Goal: Entertainment & Leisure: Consume media (video, audio)

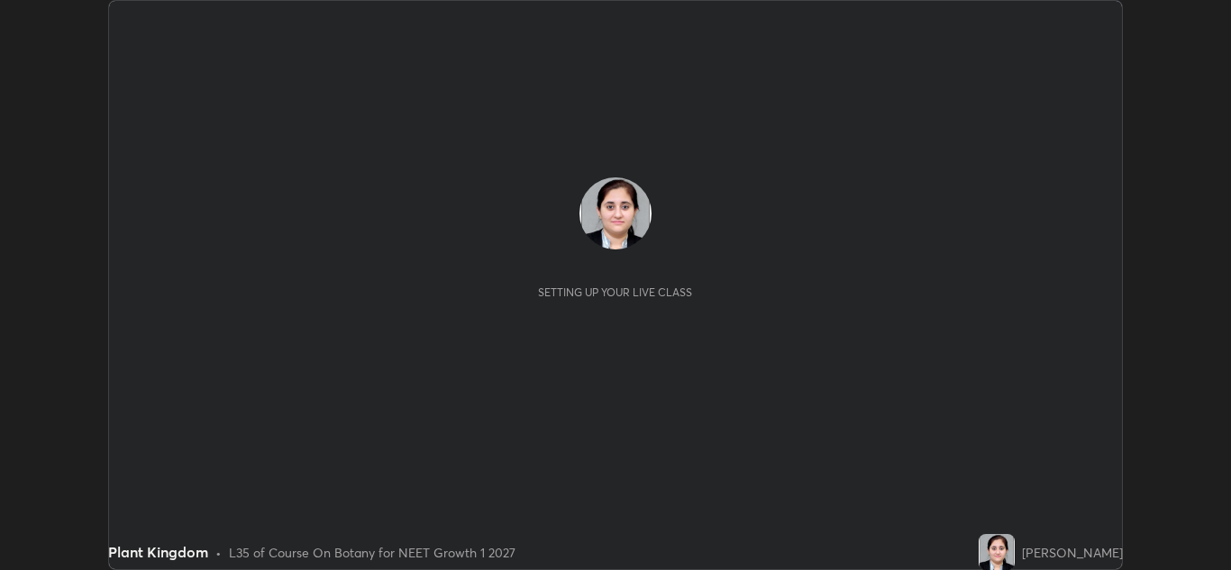
scroll to position [570, 1231]
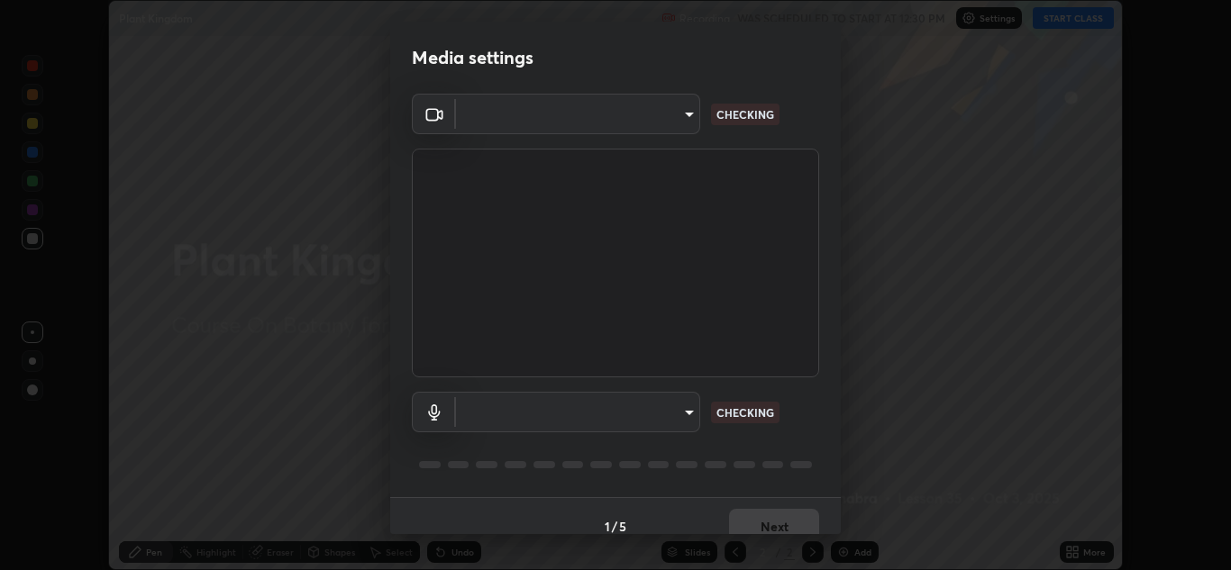
type input "1e49b53be58bf3658c32ba4c8e2538d2601885ca91182b01ba969948c87b8f29"
type input "f7c6ee8ef428f4c0c73a4799a386e724c784fa96b1b4d02d3a2d8c83d75c84bb"
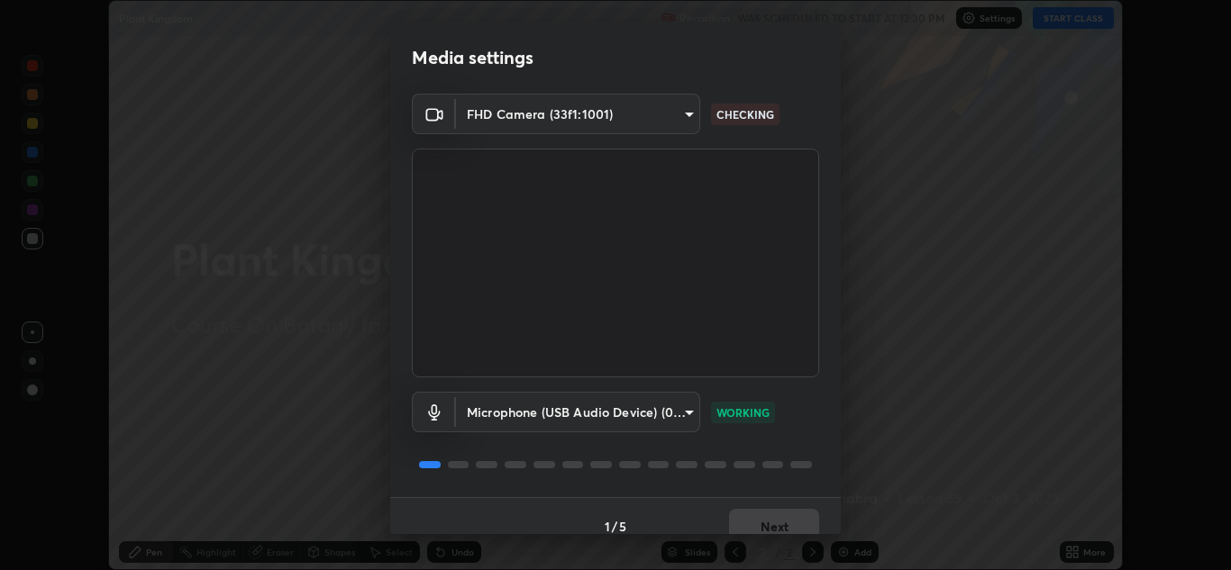
scroll to position [21, 0]
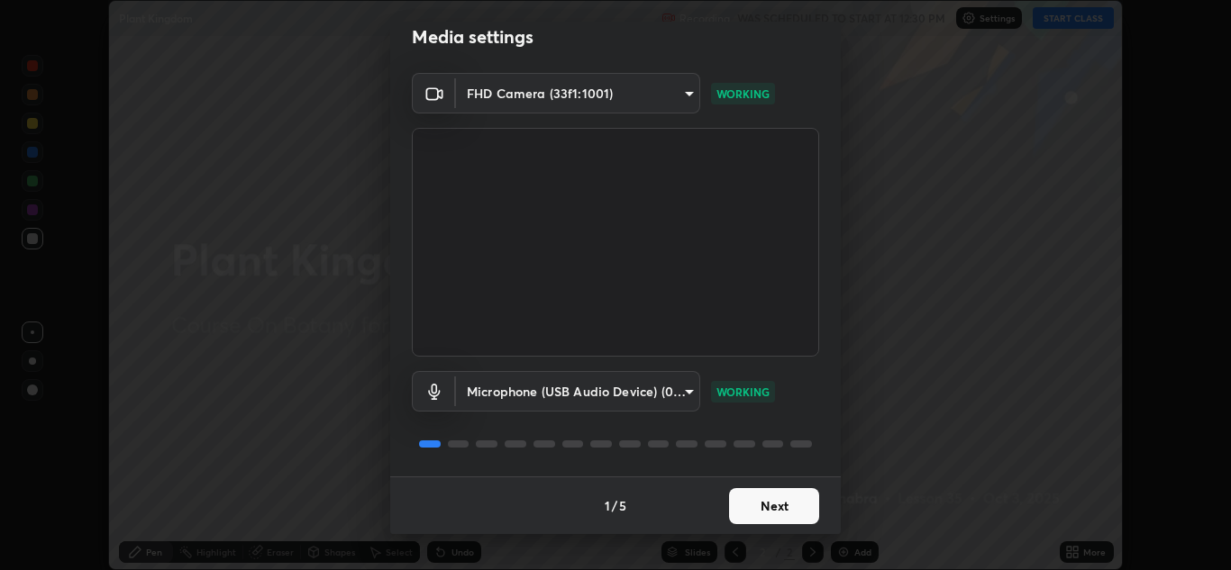
click at [764, 508] on button "Next" at bounding box center [774, 506] width 90 height 36
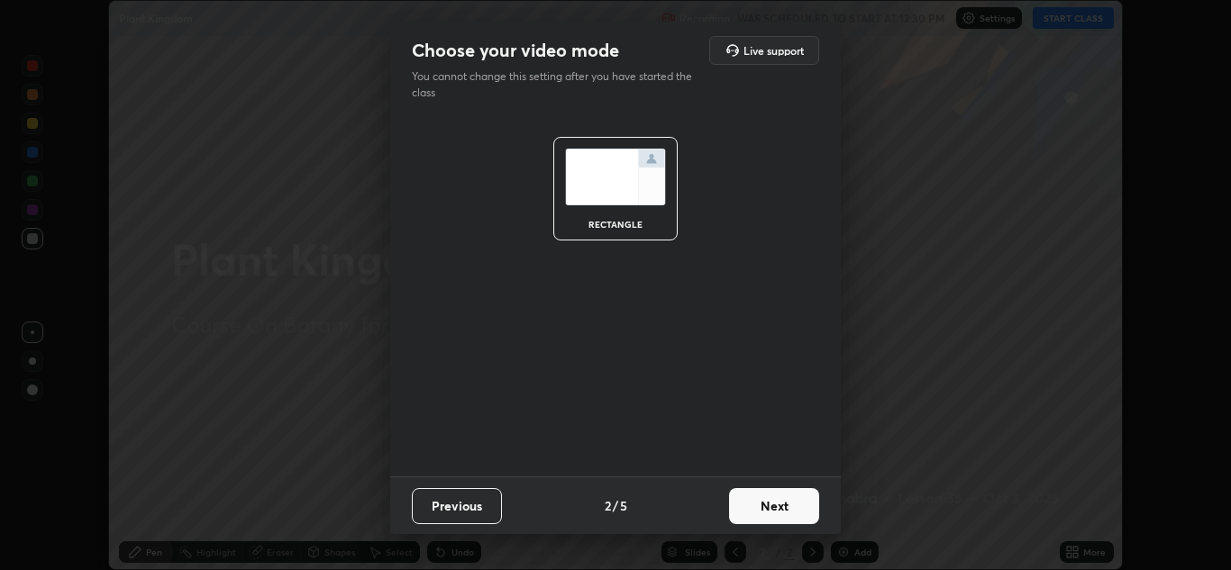
scroll to position [0, 0]
click at [764, 508] on button "Next" at bounding box center [774, 506] width 90 height 36
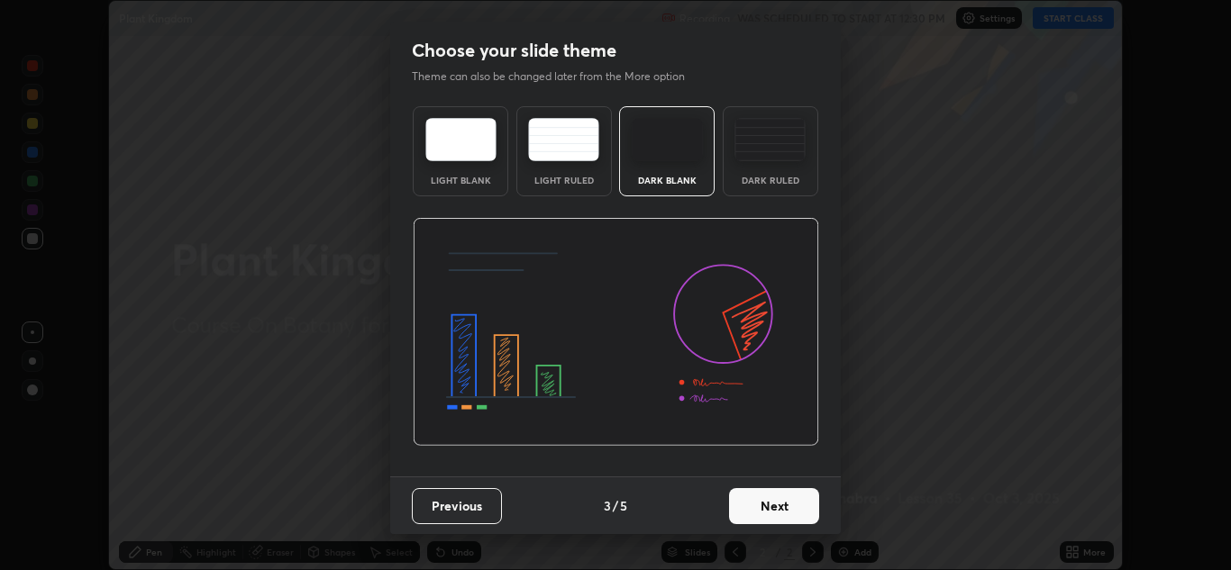
click at [761, 505] on button "Next" at bounding box center [774, 506] width 90 height 36
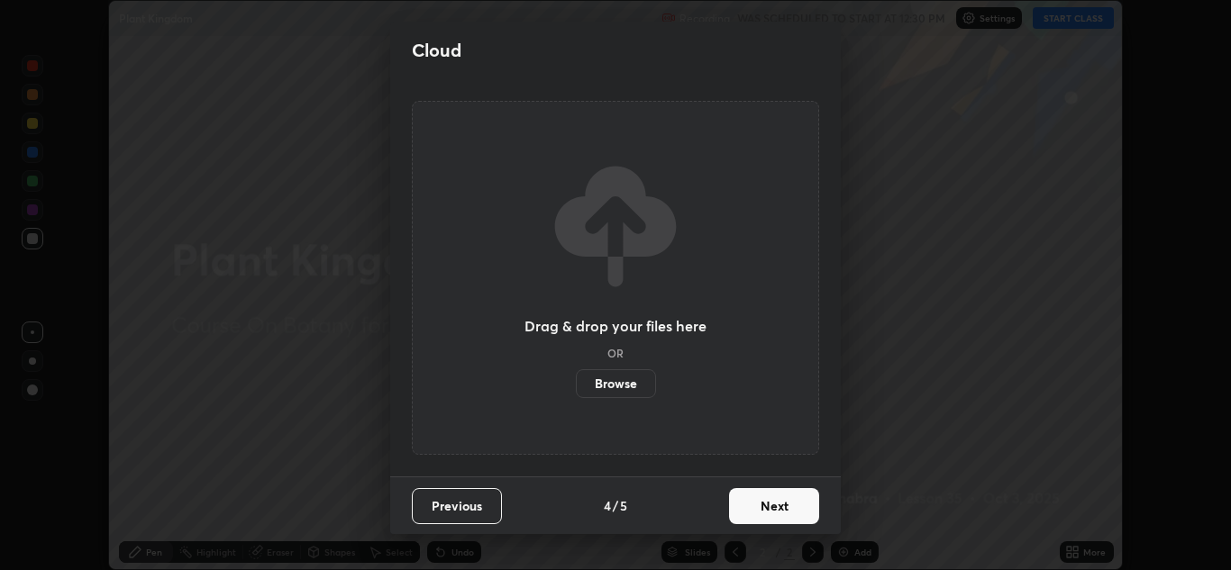
click at [773, 517] on button "Next" at bounding box center [774, 506] width 90 height 36
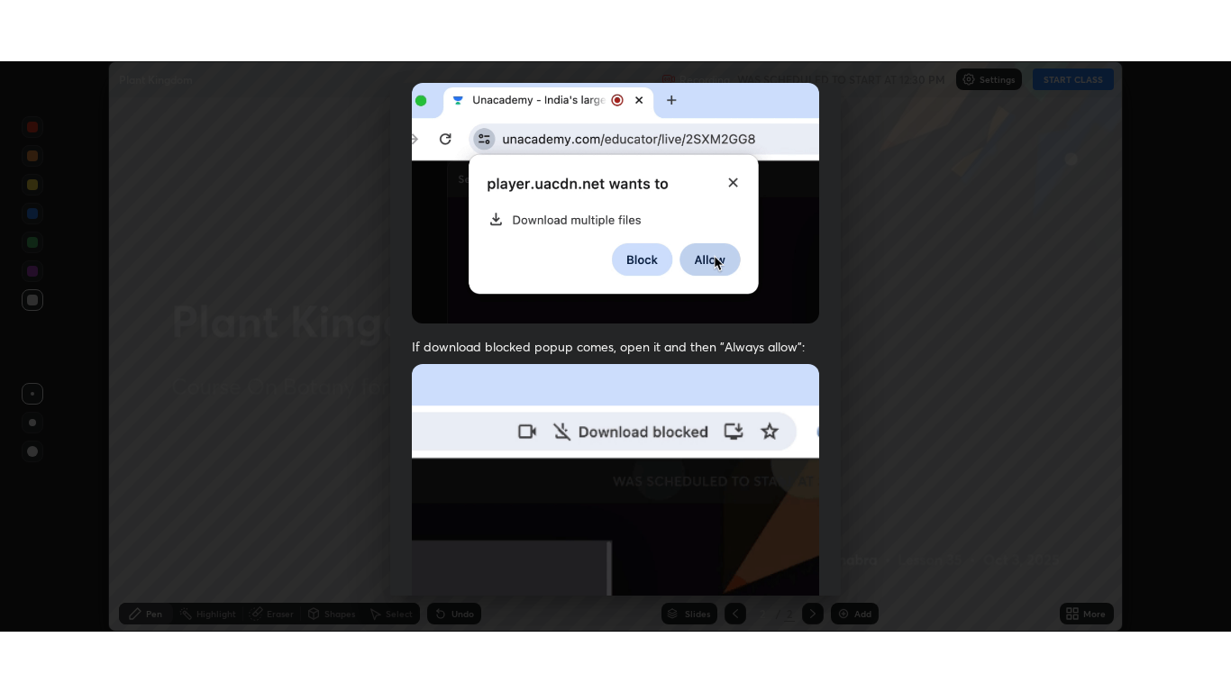
scroll to position [389, 0]
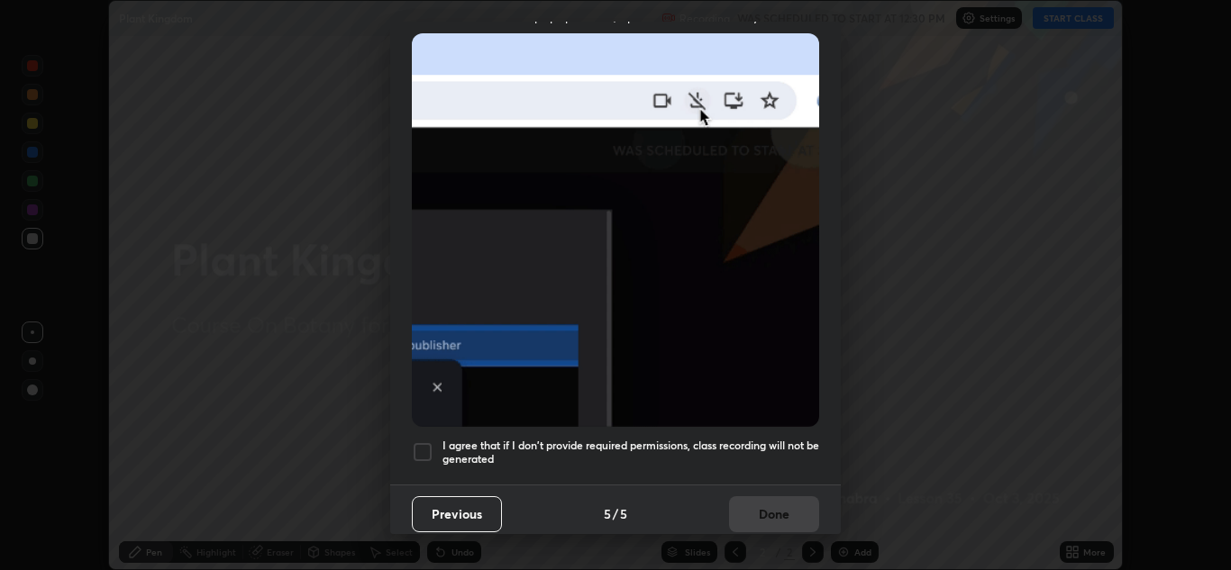
click at [425, 449] on div at bounding box center [423, 453] width 22 height 22
click at [756, 499] on button "Done" at bounding box center [774, 515] width 90 height 36
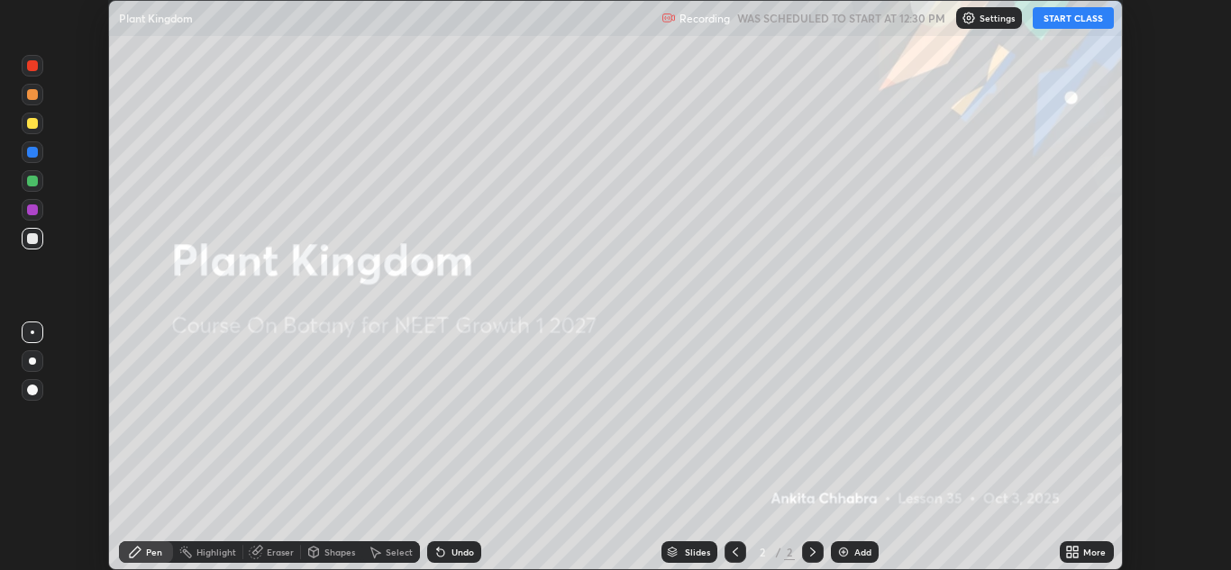
click at [1053, 15] on button "START CLASS" at bounding box center [1073, 18] width 81 height 22
click at [1082, 552] on div "More" at bounding box center [1087, 553] width 54 height 22
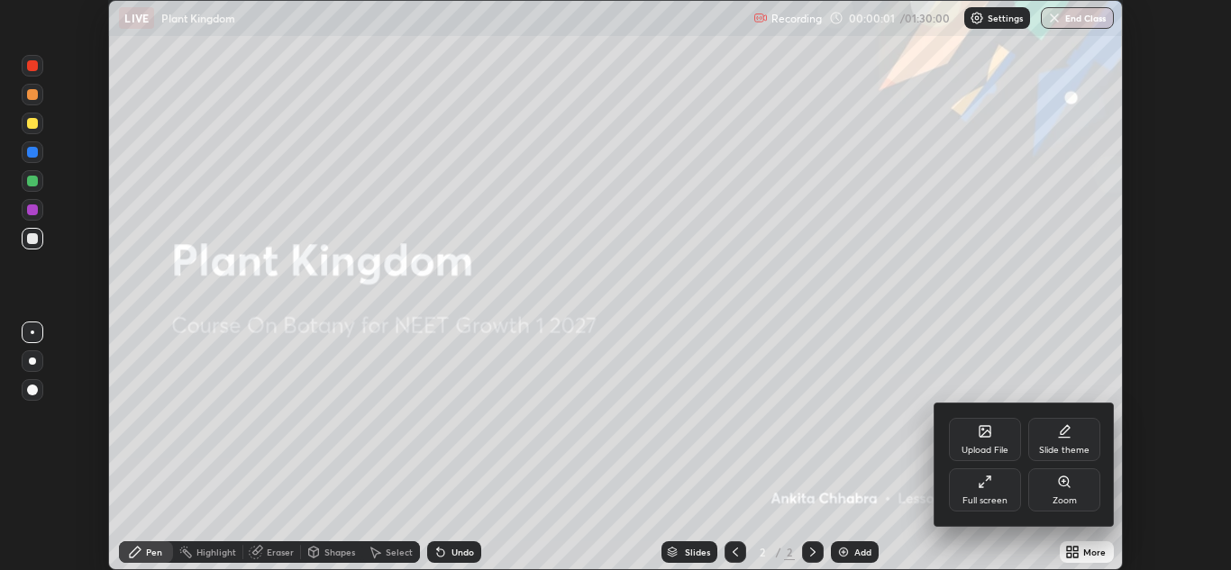
click at [990, 485] on icon at bounding box center [985, 482] width 14 height 14
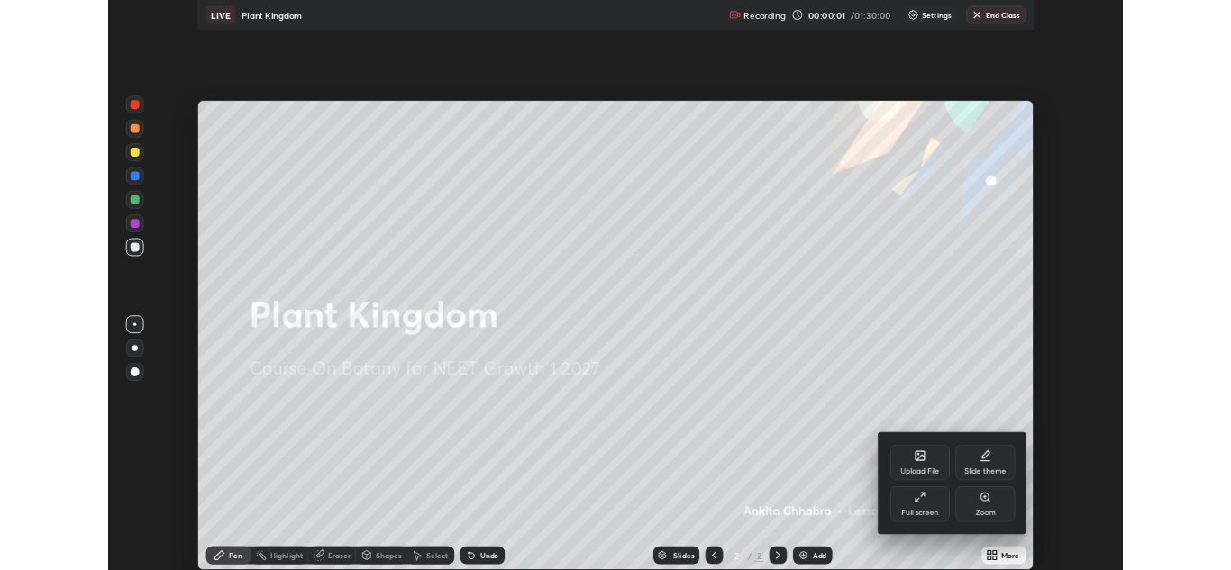
scroll to position [692, 1231]
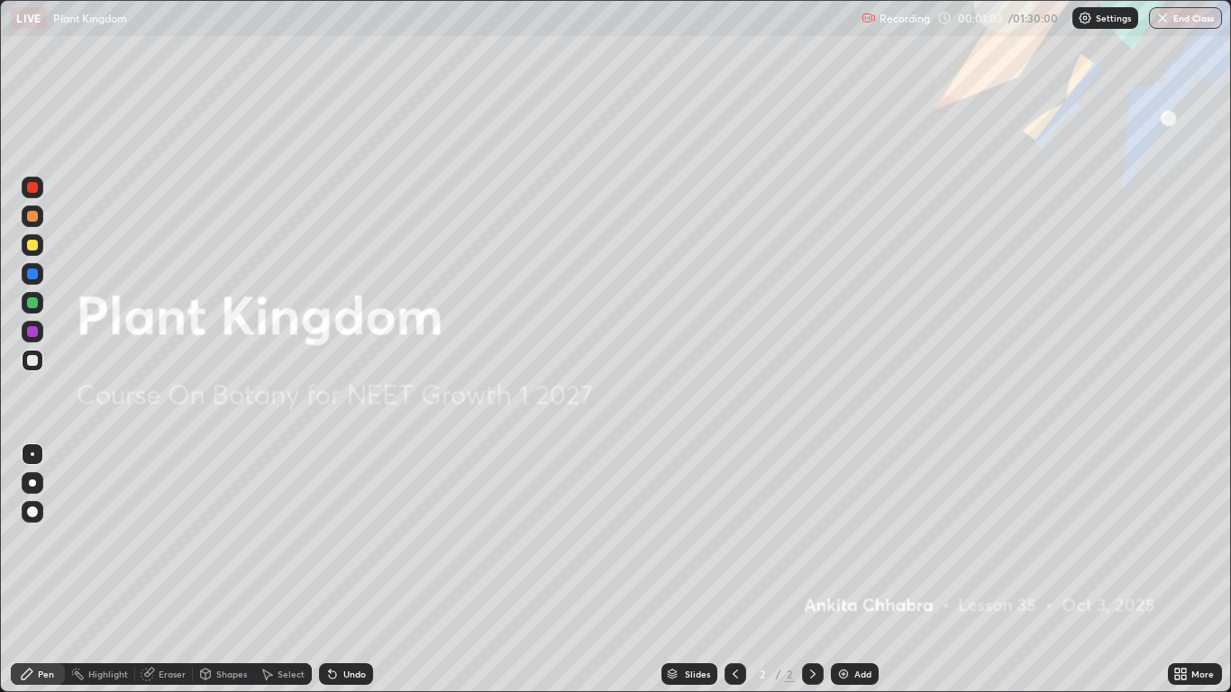
click at [855, 570] on div "Add" at bounding box center [862, 674] width 17 height 9
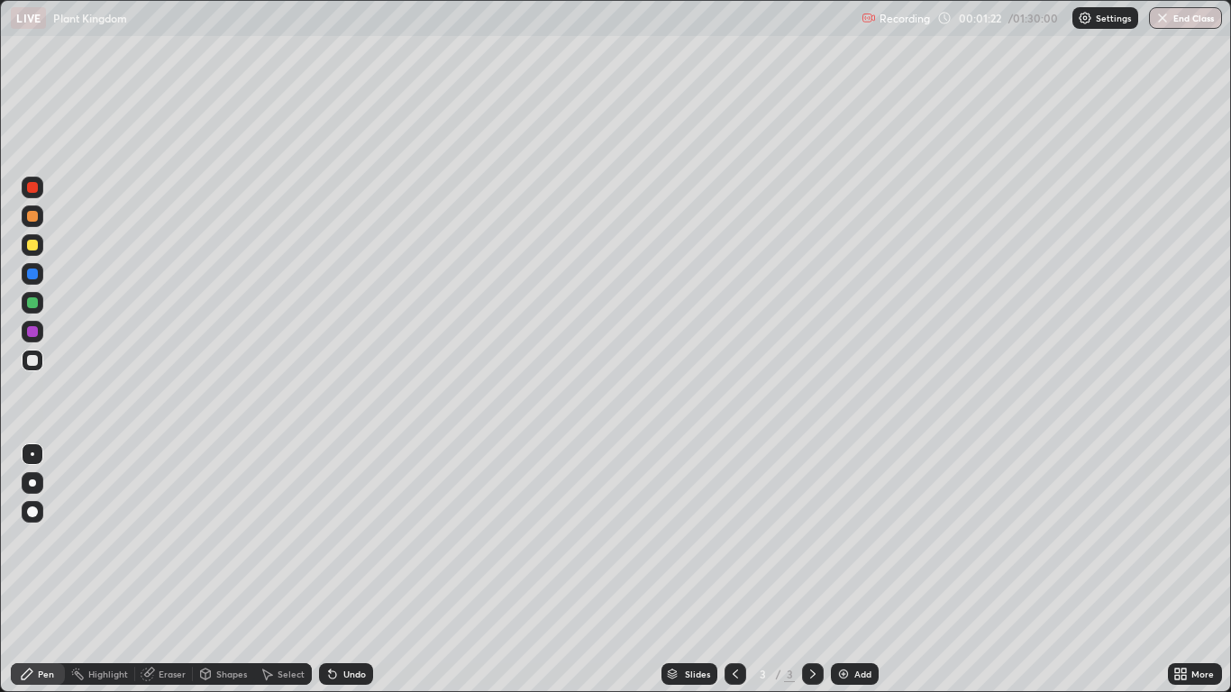
click at [32, 483] on div at bounding box center [32, 482] width 7 height 7
click at [35, 186] on div at bounding box center [32, 187] width 11 height 11
click at [33, 274] on div at bounding box center [32, 274] width 11 height 11
click at [33, 245] on div at bounding box center [32, 245] width 11 height 11
click at [35, 364] on div at bounding box center [32, 360] width 11 height 11
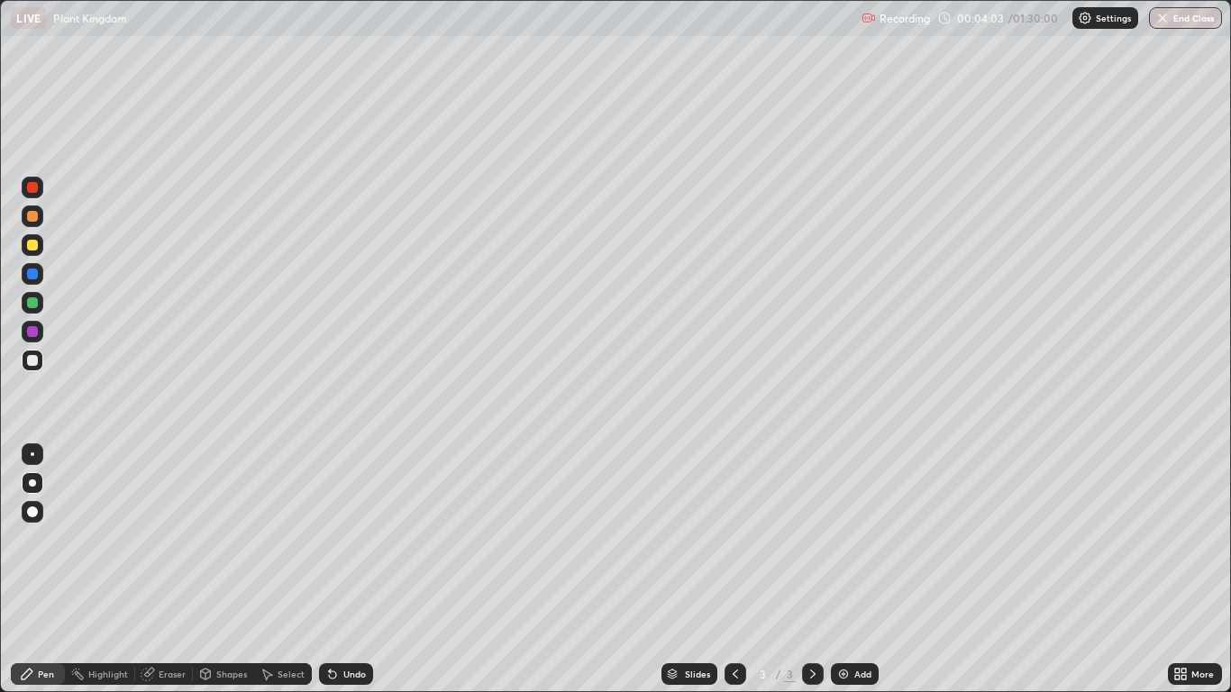
click at [351, 570] on div "Undo" at bounding box center [346, 674] width 54 height 22
click at [359, 570] on div "Undo" at bounding box center [346, 674] width 54 height 22
click at [36, 304] on div at bounding box center [32, 302] width 11 height 11
click at [39, 336] on div at bounding box center [33, 332] width 22 height 22
click at [34, 278] on div at bounding box center [32, 274] width 11 height 11
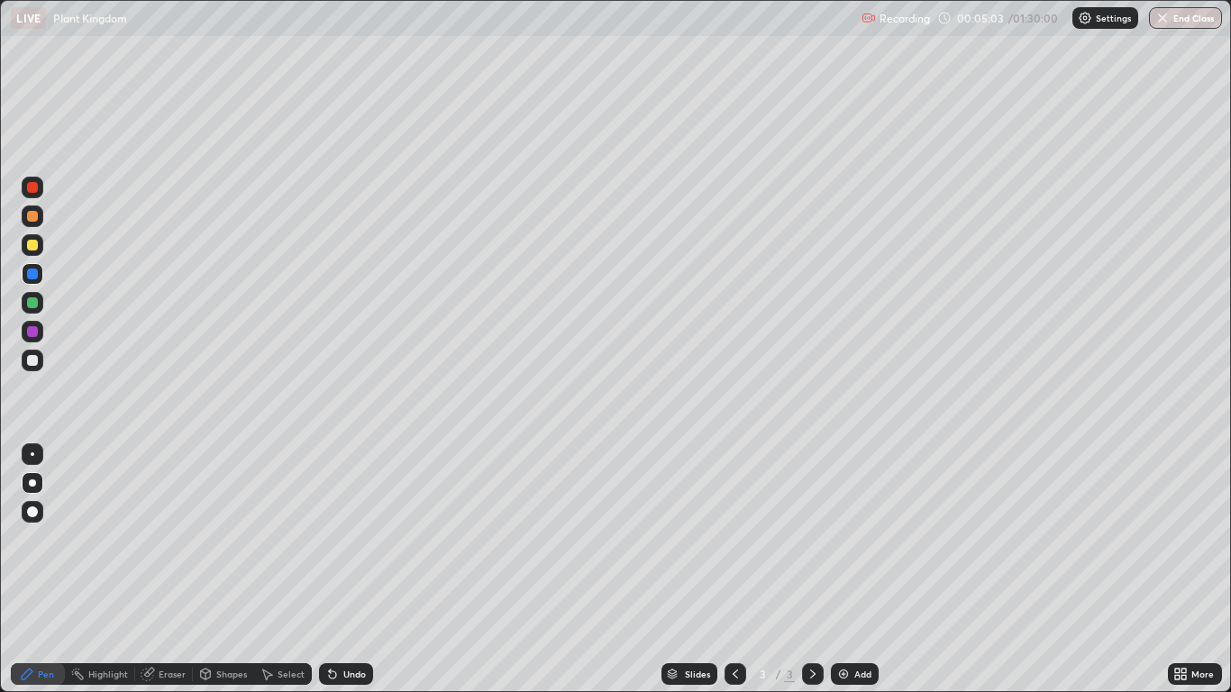
click at [346, 570] on div "Undo" at bounding box center [354, 674] width 23 height 9
click at [335, 570] on div "Undo" at bounding box center [346, 674] width 54 height 22
click at [32, 369] on div at bounding box center [33, 361] width 22 height 22
click at [352, 570] on div "Undo" at bounding box center [354, 674] width 23 height 9
click at [354, 570] on div "Undo" at bounding box center [354, 674] width 23 height 9
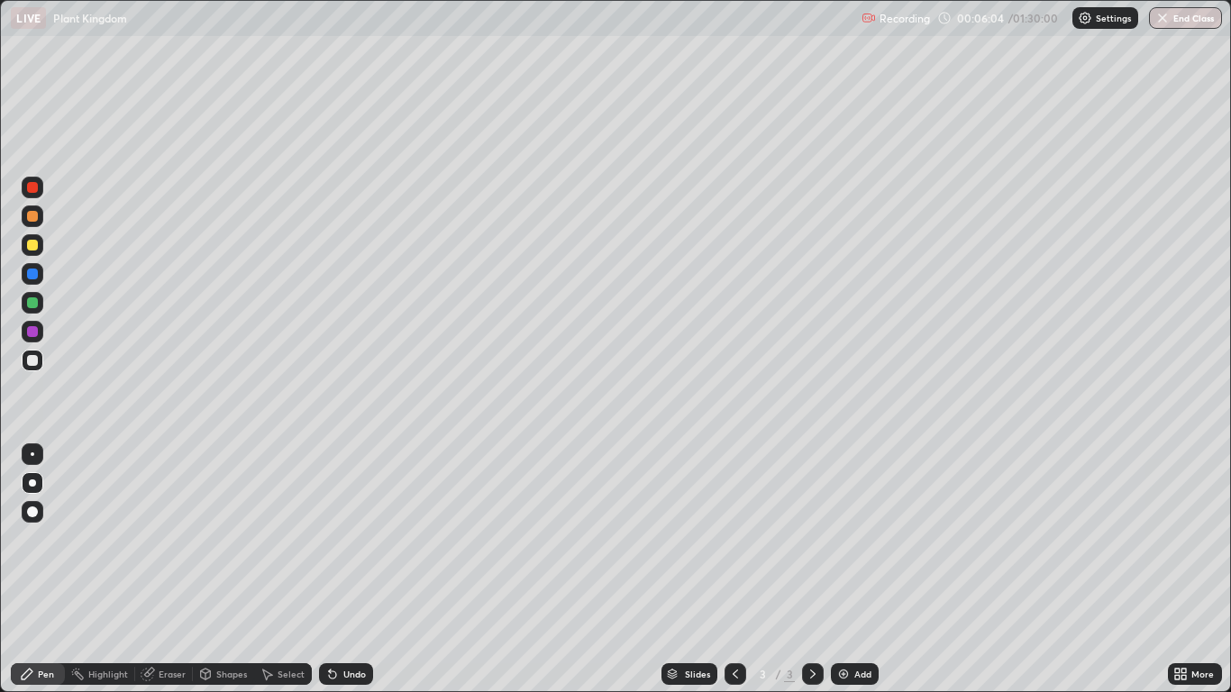
click at [352, 570] on div "Undo" at bounding box center [346, 674] width 54 height 22
click at [33, 303] on div at bounding box center [32, 302] width 11 height 11
click at [178, 570] on div "Eraser" at bounding box center [172, 674] width 27 height 9
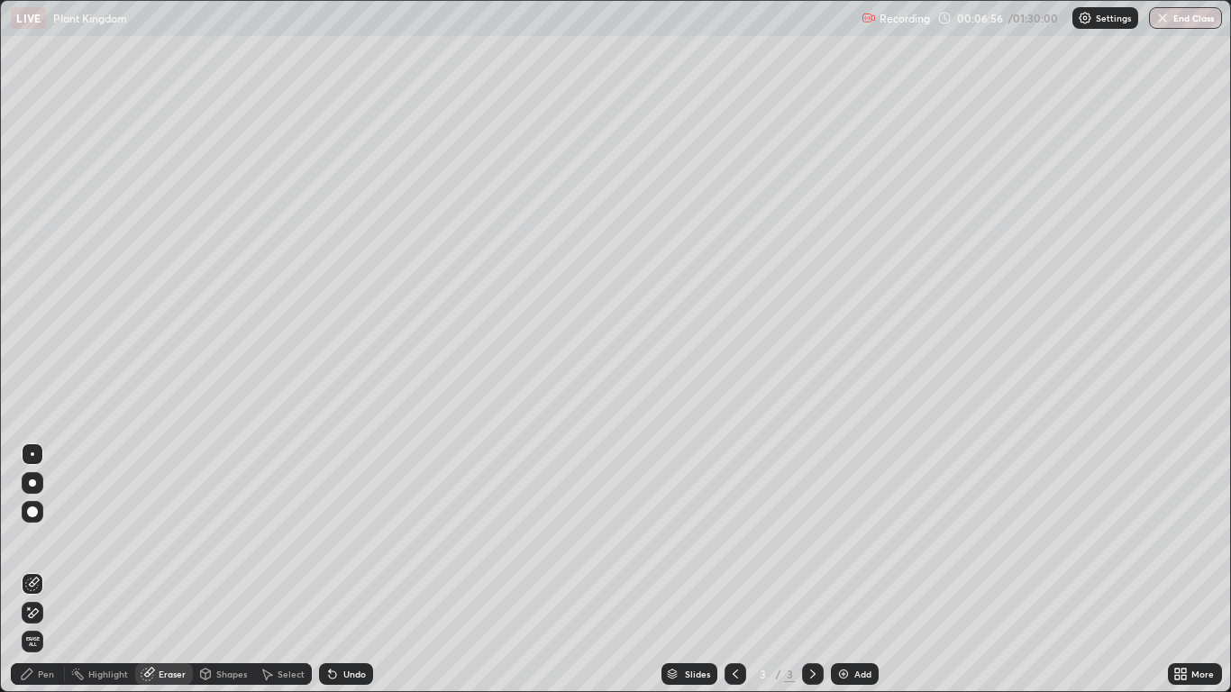
click at [53, 570] on div "Pen" at bounding box center [38, 674] width 54 height 22
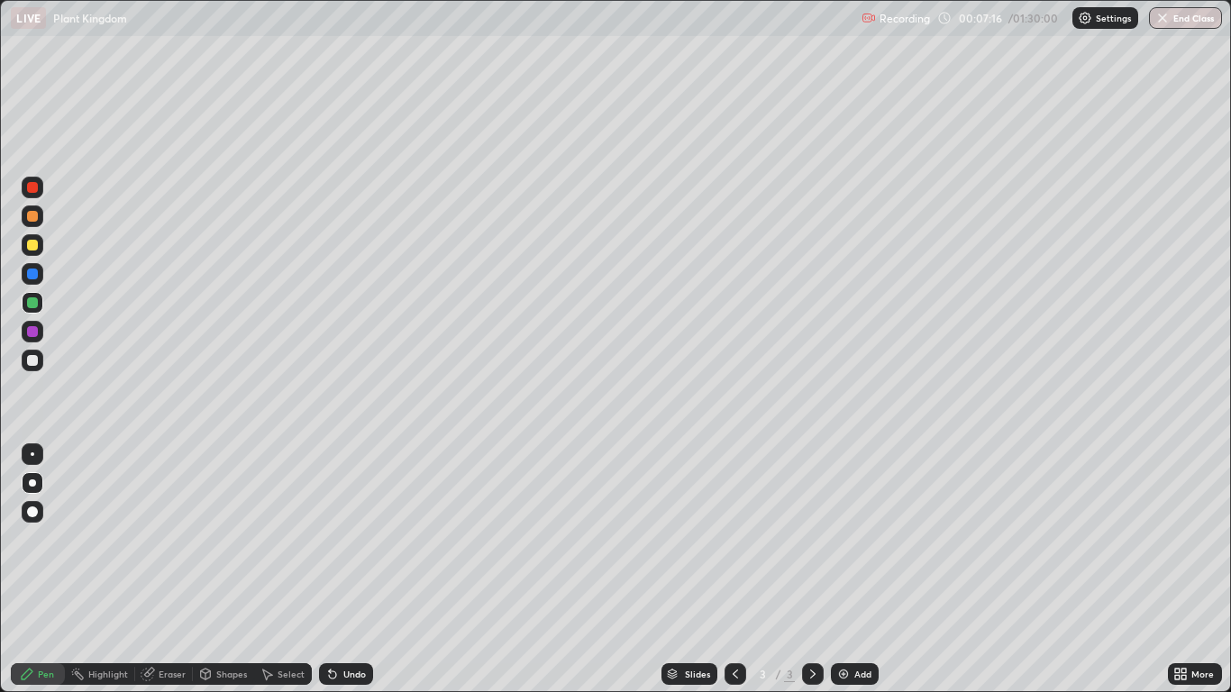
click at [39, 191] on div at bounding box center [33, 188] width 22 height 22
click at [851, 570] on div "Add" at bounding box center [855, 674] width 48 height 22
click at [41, 278] on div at bounding box center [33, 274] width 22 height 22
click at [41, 275] on div at bounding box center [33, 274] width 22 height 22
click at [37, 305] on div at bounding box center [32, 302] width 11 height 11
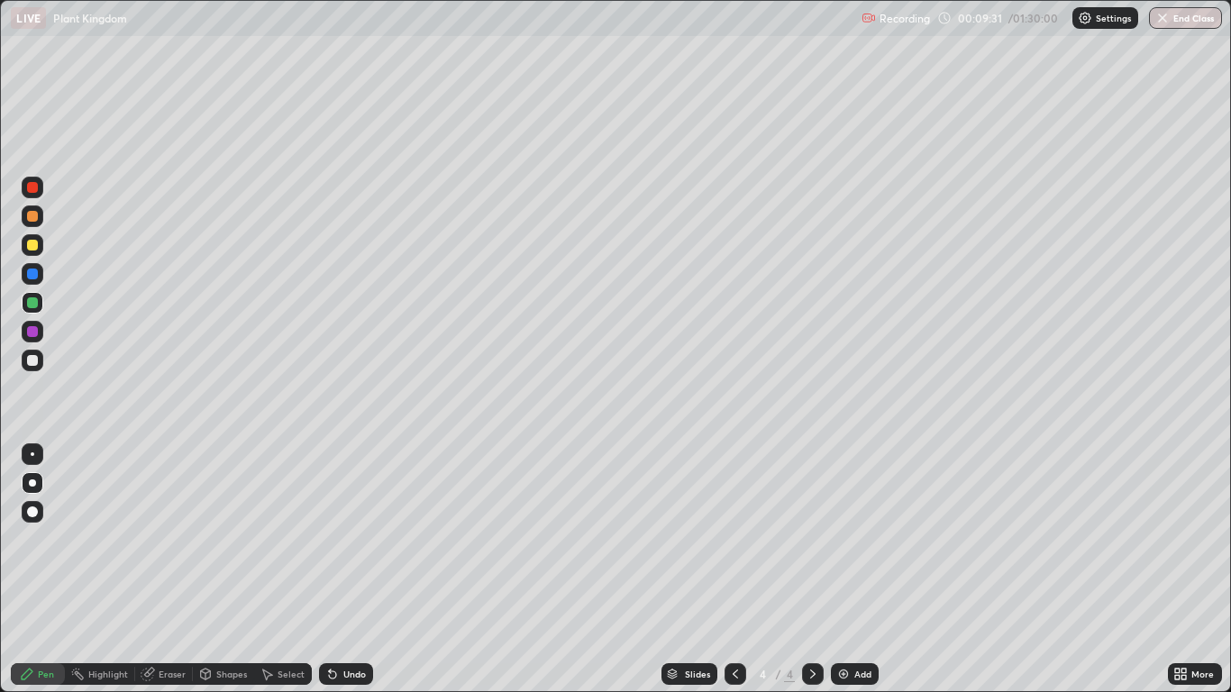
click at [40, 212] on div at bounding box center [33, 216] width 22 height 22
click at [36, 339] on div at bounding box center [33, 332] width 22 height 22
click at [34, 367] on div at bounding box center [33, 361] width 22 height 22
click at [166, 570] on div "Eraser" at bounding box center [172, 674] width 27 height 9
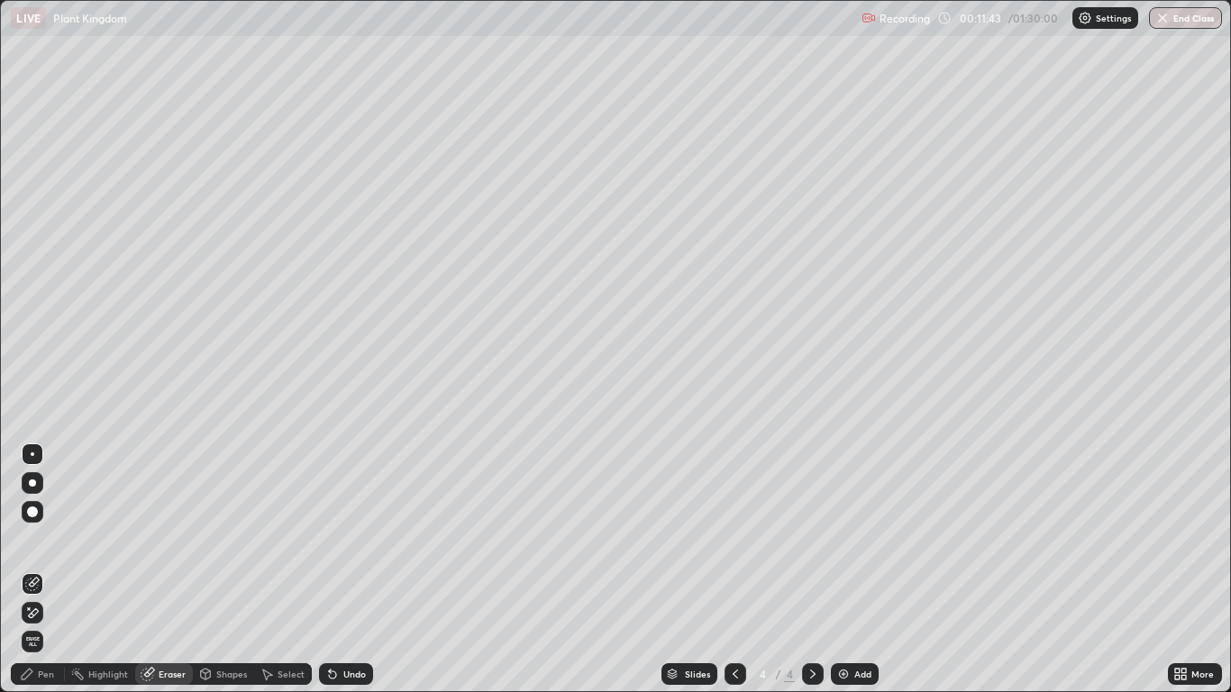
click at [46, 570] on div "Pen" at bounding box center [46, 674] width 16 height 9
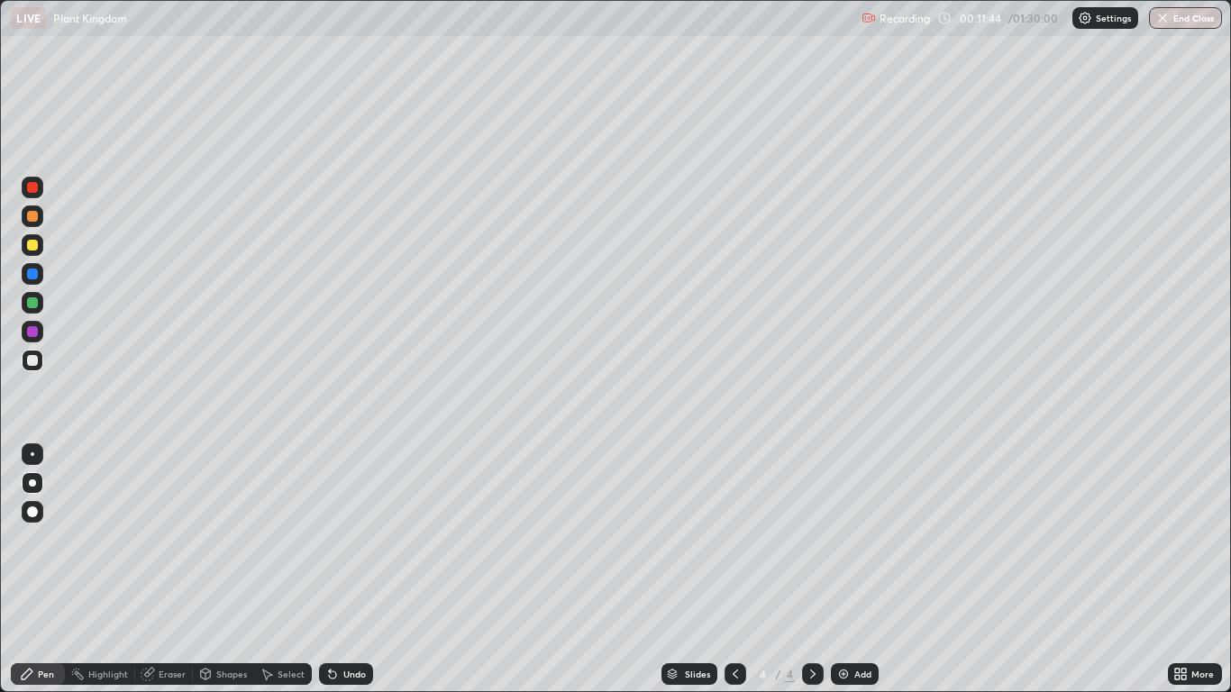
click at [33, 303] on div at bounding box center [32, 302] width 11 height 11
click at [42, 360] on div at bounding box center [33, 361] width 22 height 22
click at [37, 275] on div at bounding box center [32, 274] width 11 height 11
click at [36, 221] on div at bounding box center [32, 216] width 11 height 11
click at [39, 276] on div at bounding box center [33, 274] width 22 height 22
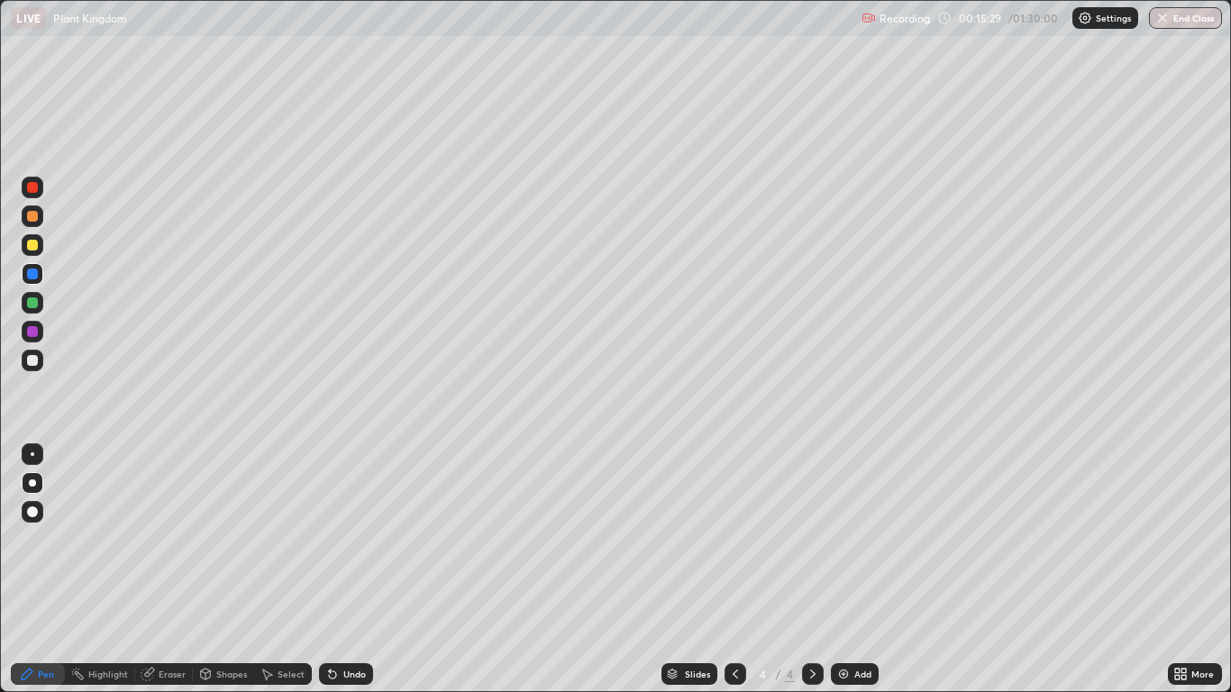
click at [29, 362] on div at bounding box center [32, 360] width 11 height 11
click at [39, 244] on div at bounding box center [33, 245] width 22 height 22
click at [338, 570] on div "Undo" at bounding box center [346, 674] width 54 height 22
click at [39, 305] on div at bounding box center [33, 303] width 22 height 22
click at [350, 570] on div "Undo" at bounding box center [346, 674] width 54 height 22
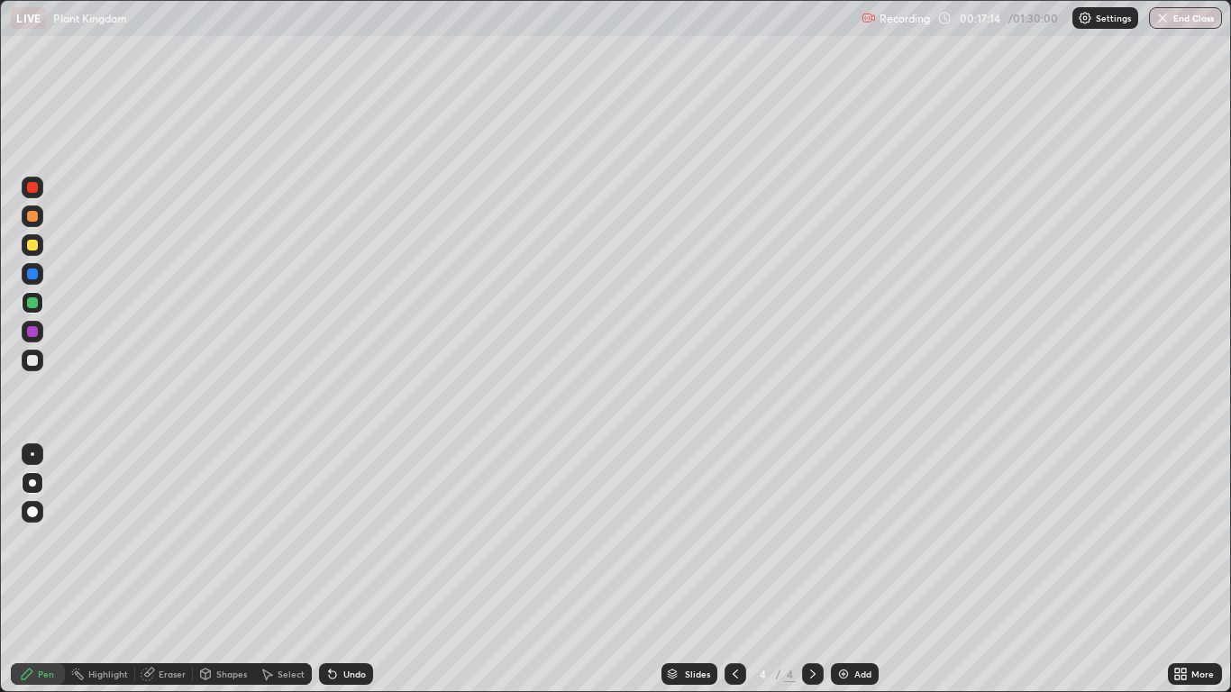
click at [33, 188] on div at bounding box center [32, 187] width 11 height 11
click at [285, 570] on div "Select" at bounding box center [291, 674] width 27 height 9
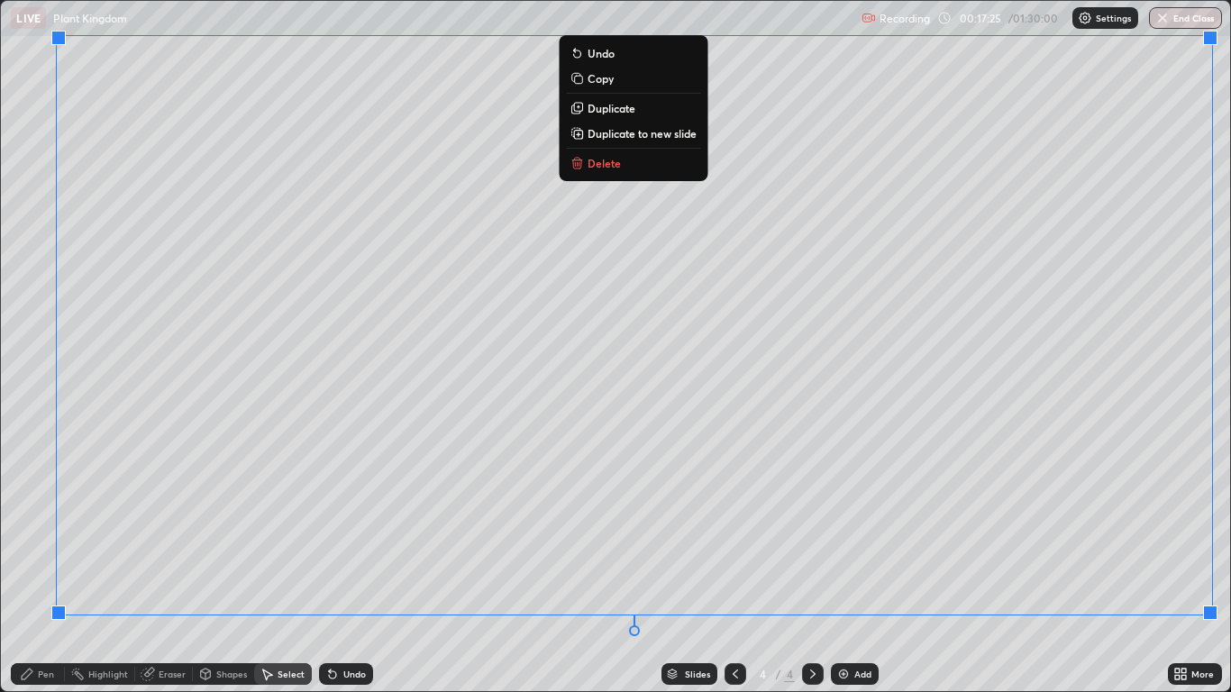
click at [41, 570] on div "Pen" at bounding box center [46, 674] width 16 height 9
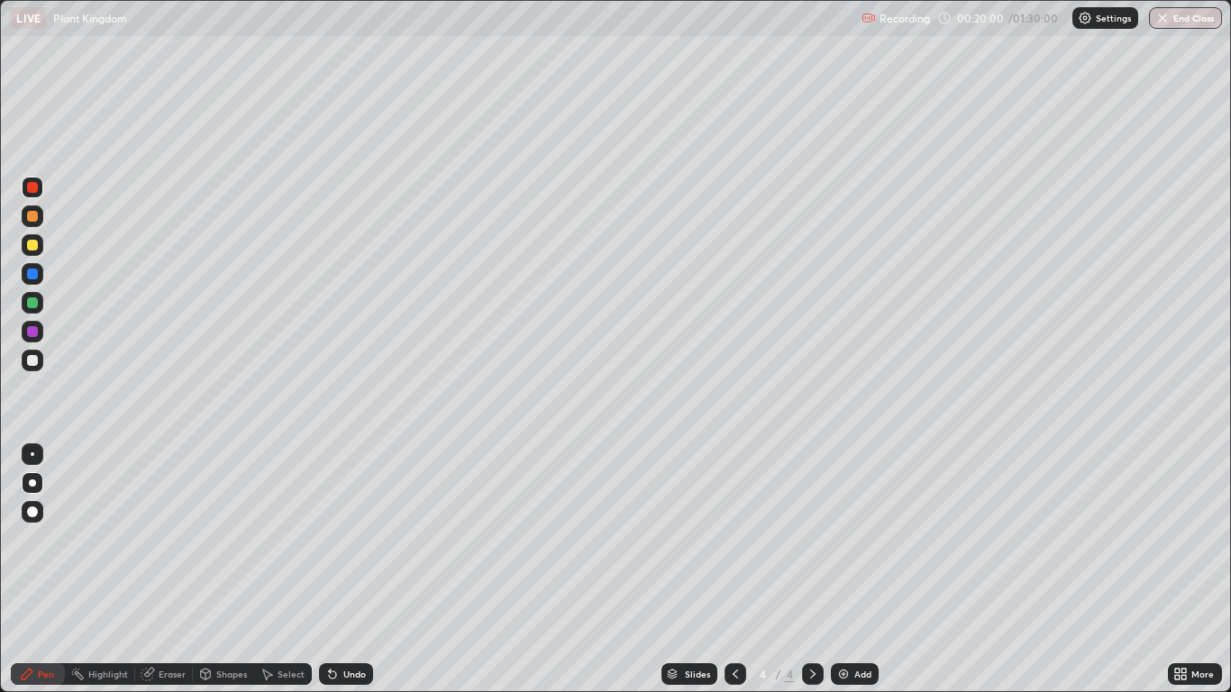
click at [843, 570] on img at bounding box center [843, 674] width 14 height 14
click at [339, 570] on div "Undo" at bounding box center [346, 674] width 54 height 22
click at [344, 570] on div "Undo" at bounding box center [346, 674] width 54 height 22
click at [41, 216] on div at bounding box center [33, 216] width 22 height 22
click at [33, 369] on div at bounding box center [33, 361] width 22 height 22
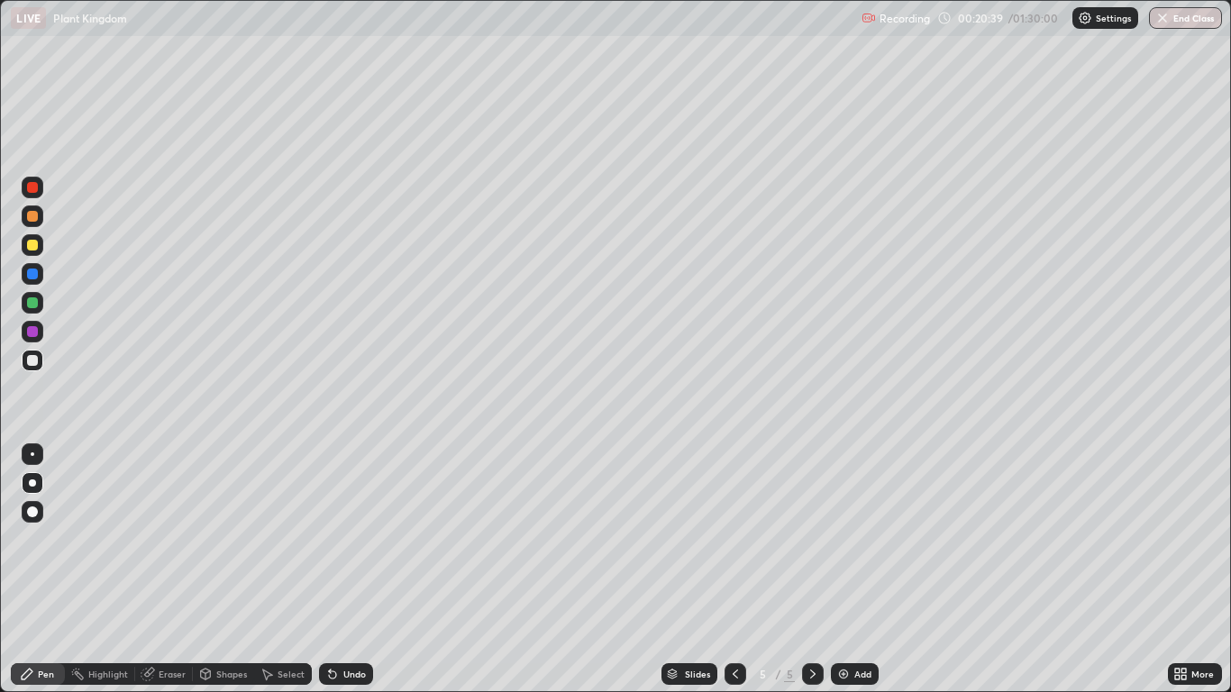
click at [33, 216] on div at bounding box center [32, 216] width 11 height 11
click at [29, 358] on div at bounding box center [32, 360] width 11 height 11
click at [32, 305] on div at bounding box center [32, 302] width 11 height 11
click at [177, 570] on div "Eraser" at bounding box center [172, 674] width 27 height 9
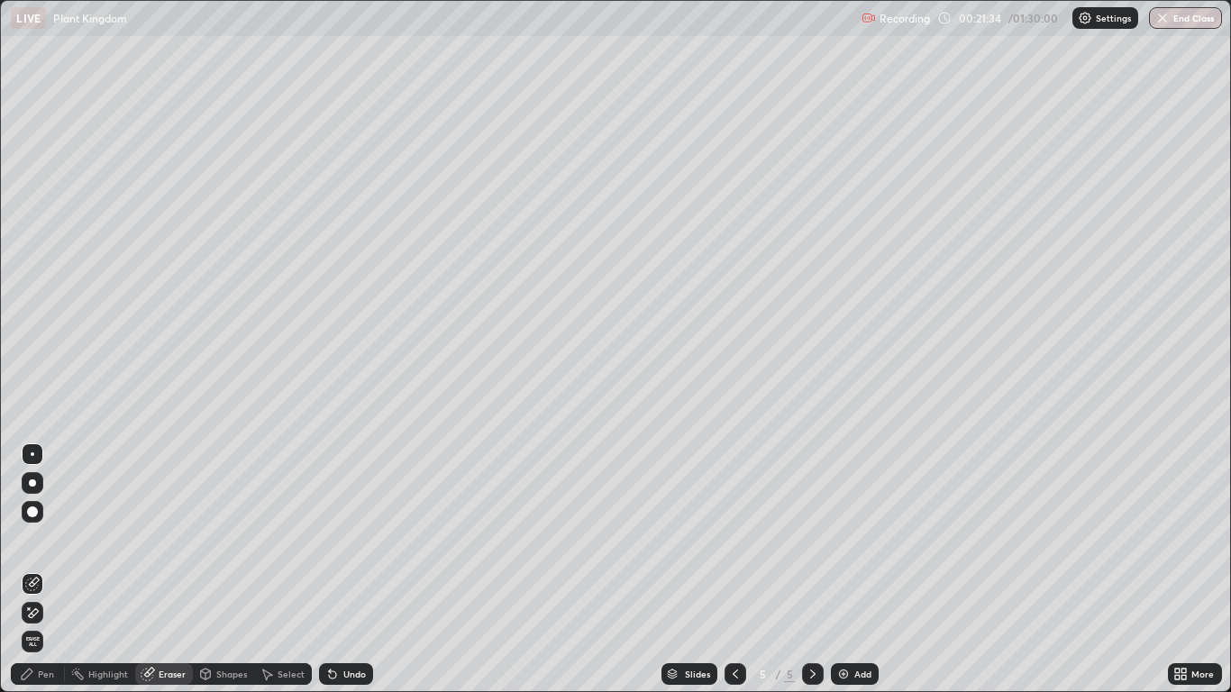
click at [44, 570] on div "Pen" at bounding box center [46, 674] width 16 height 9
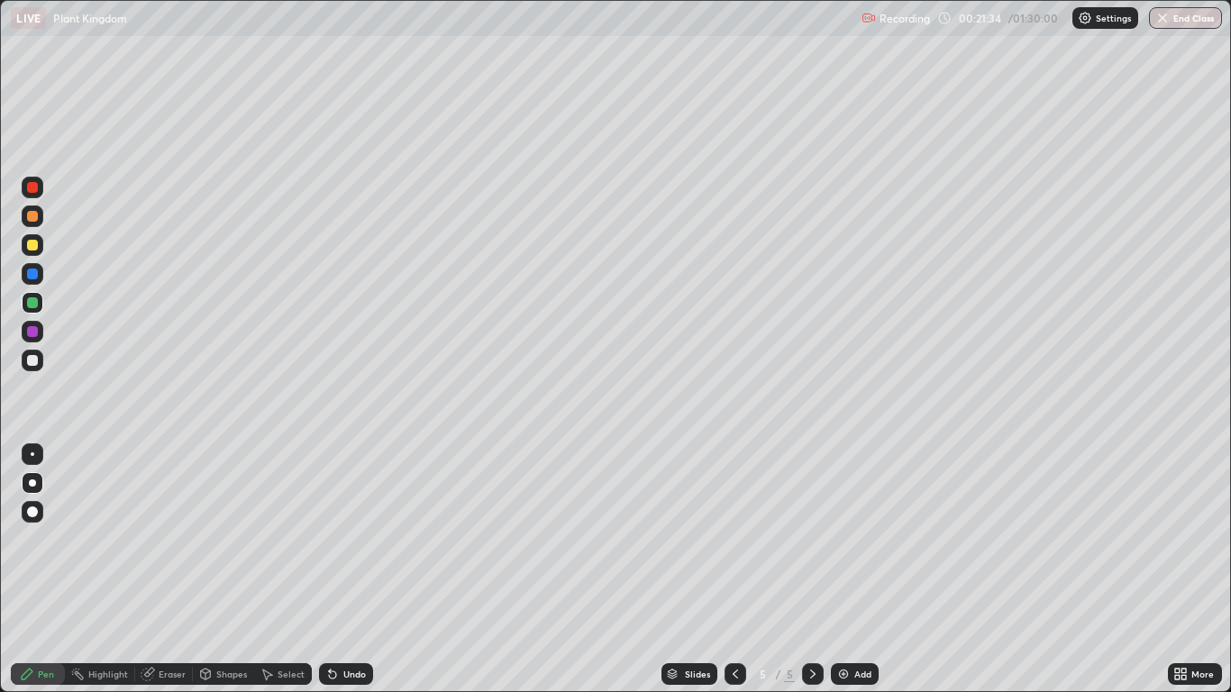
click at [36, 512] on div at bounding box center [32, 511] width 11 height 11
click at [37, 358] on div at bounding box center [32, 360] width 11 height 11
click at [32, 483] on div at bounding box center [32, 482] width 7 height 7
click at [34, 335] on div at bounding box center [32, 331] width 11 height 11
click at [33, 304] on div at bounding box center [32, 302] width 11 height 11
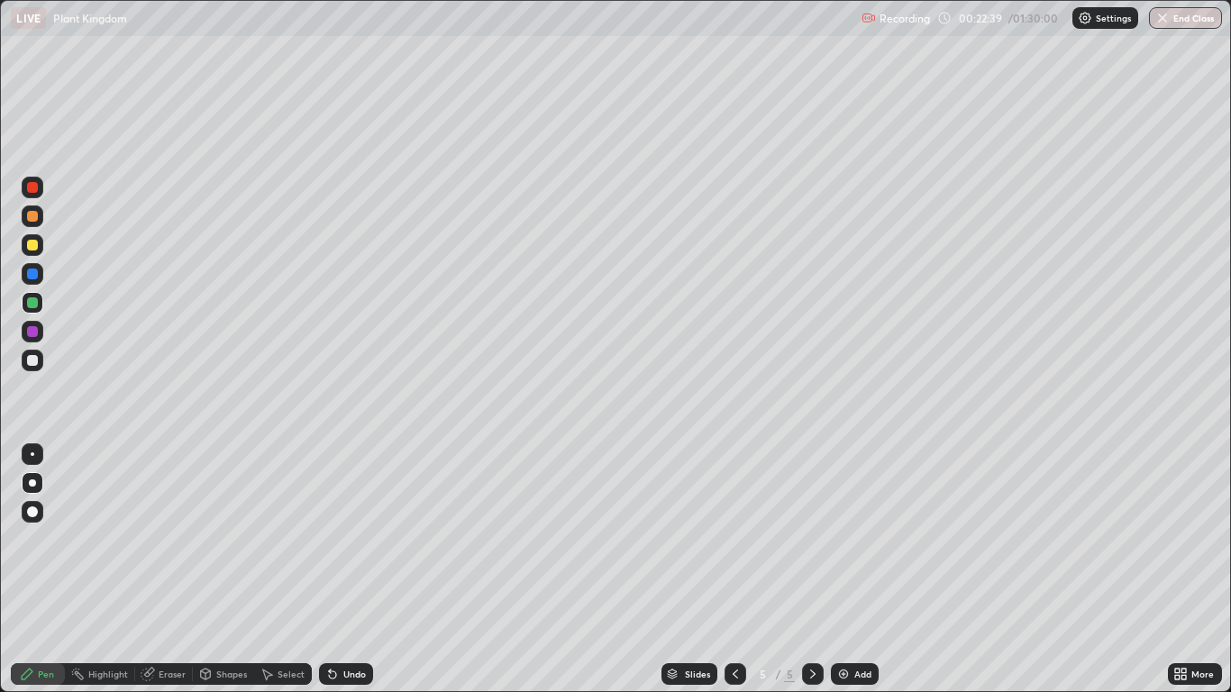
click at [37, 519] on div at bounding box center [33, 512] width 22 height 22
click at [35, 334] on div at bounding box center [32, 331] width 11 height 11
click at [32, 483] on div at bounding box center [32, 482] width 7 height 7
click at [41, 281] on div at bounding box center [33, 274] width 22 height 22
click at [35, 333] on div at bounding box center [32, 331] width 11 height 11
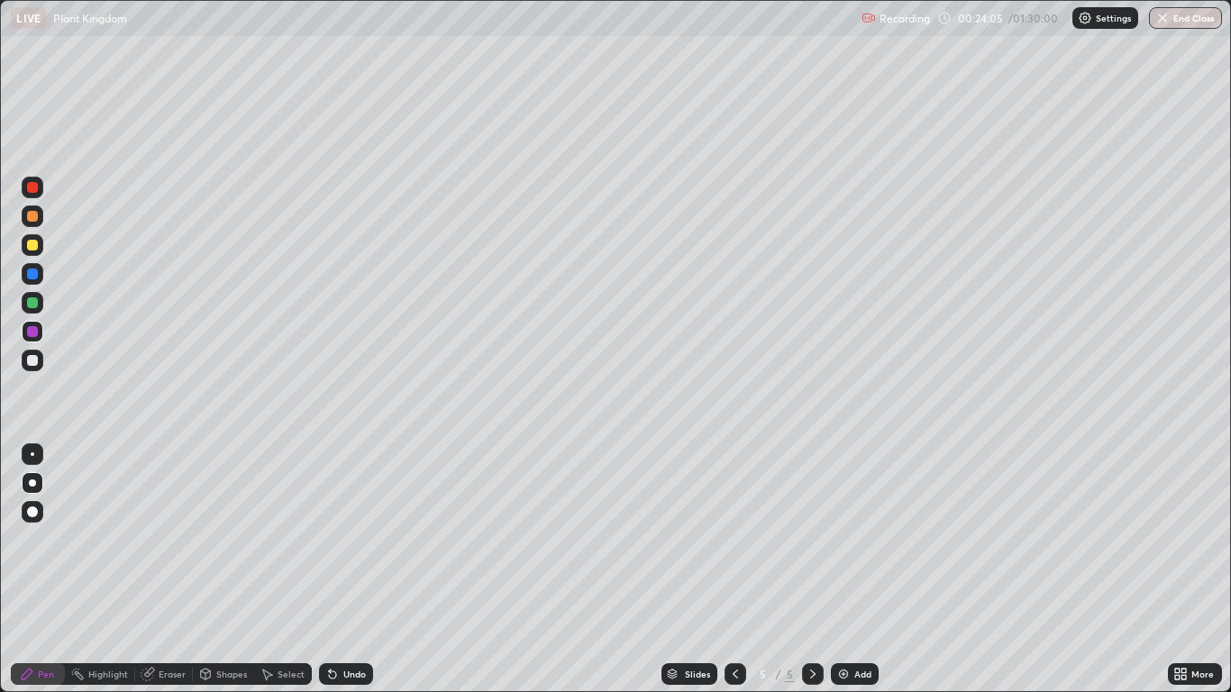
click at [351, 570] on div "Undo" at bounding box center [354, 674] width 23 height 9
click at [37, 277] on div at bounding box center [32, 274] width 11 height 11
click at [34, 191] on div at bounding box center [32, 187] width 11 height 11
click at [32, 275] on div at bounding box center [32, 274] width 11 height 11
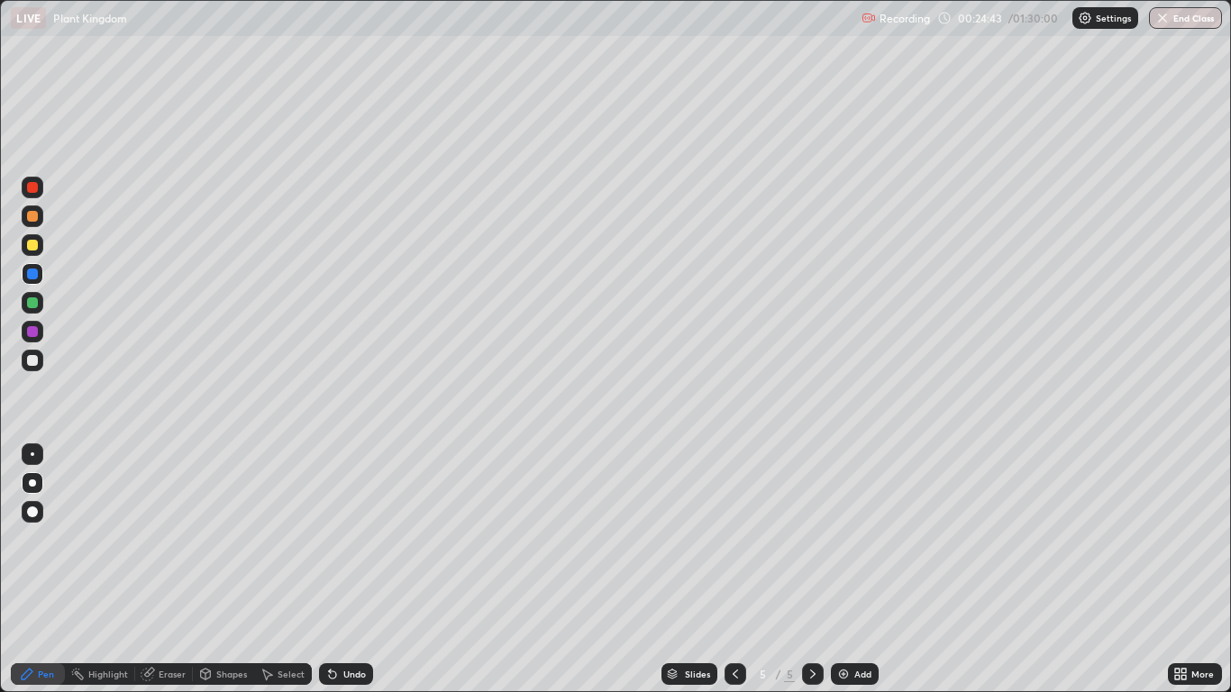
click at [39, 189] on div at bounding box center [33, 188] width 22 height 22
click at [33, 360] on div at bounding box center [32, 360] width 11 height 11
click at [330, 570] on icon at bounding box center [332, 674] width 7 height 7
click at [333, 570] on icon at bounding box center [332, 674] width 7 height 7
click at [338, 570] on div "Undo" at bounding box center [346, 674] width 54 height 22
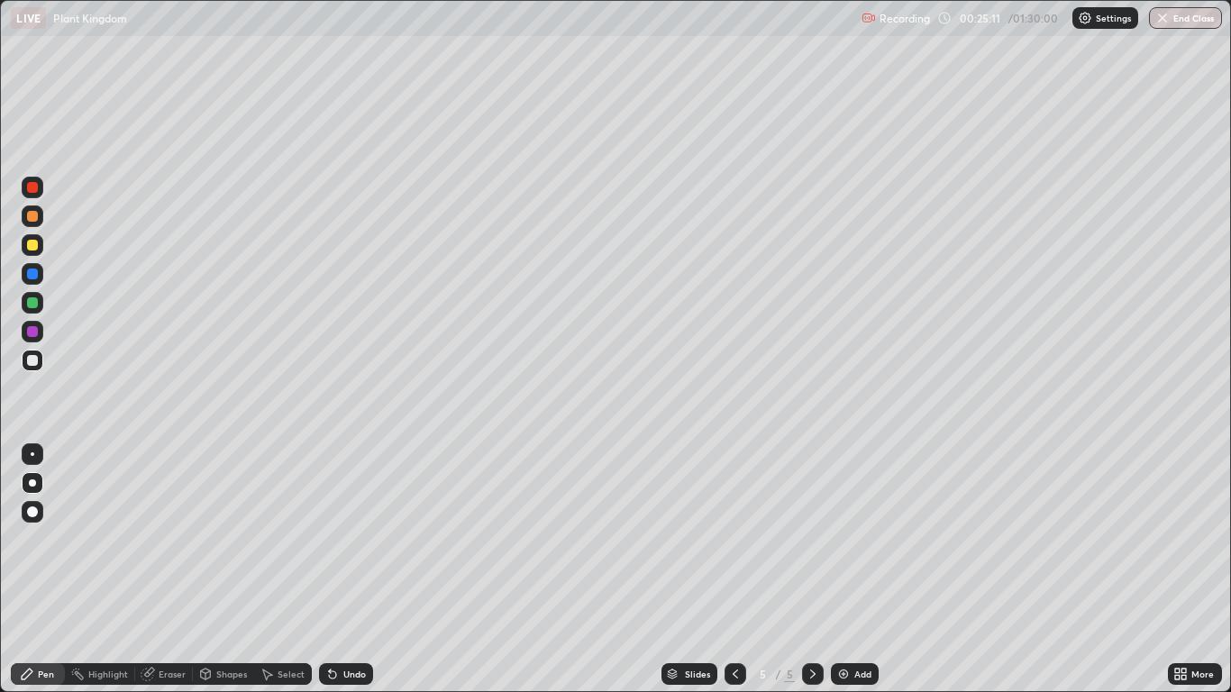
click at [37, 252] on div at bounding box center [33, 245] width 22 height 22
click at [39, 355] on div at bounding box center [33, 361] width 22 height 22
click at [356, 570] on div "Undo" at bounding box center [354, 674] width 23 height 9
click at [365, 570] on div "Undo" at bounding box center [346, 674] width 54 height 22
click at [349, 570] on div "Undo" at bounding box center [354, 674] width 23 height 9
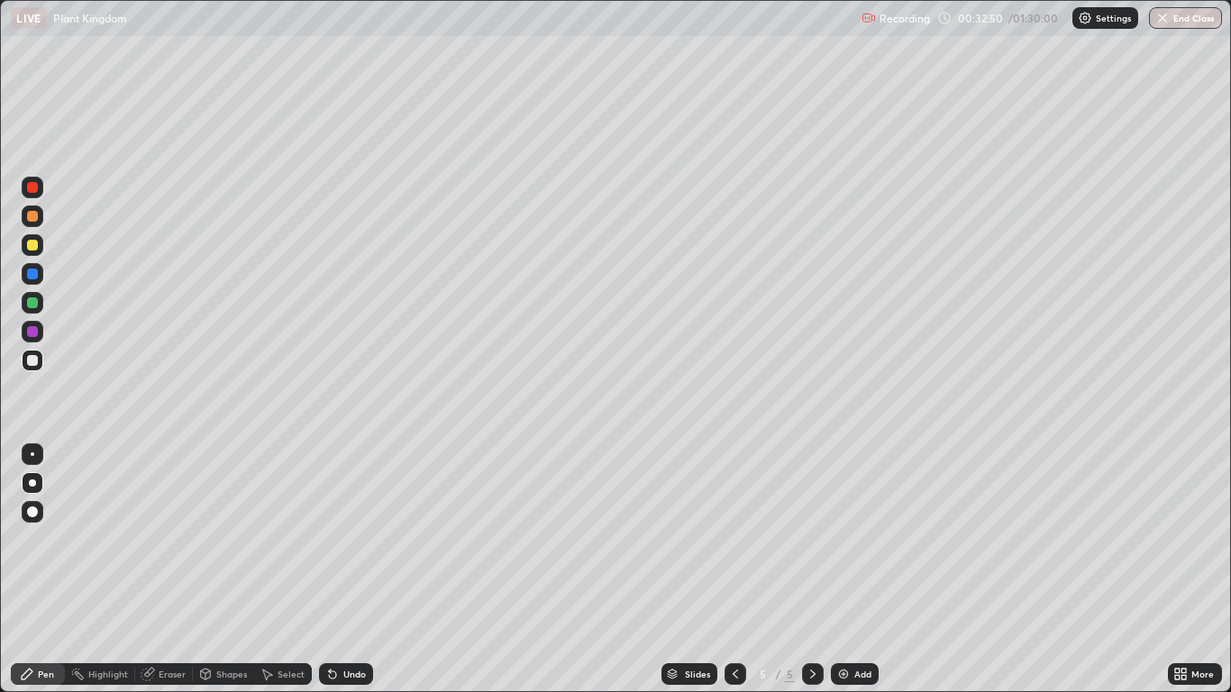
click at [845, 570] on img at bounding box center [843, 674] width 14 height 14
click at [37, 332] on div at bounding box center [32, 331] width 11 height 11
click at [352, 570] on div "Undo" at bounding box center [346, 674] width 54 height 22
click at [1183, 570] on icon at bounding box center [1183, 677] width 5 height 5
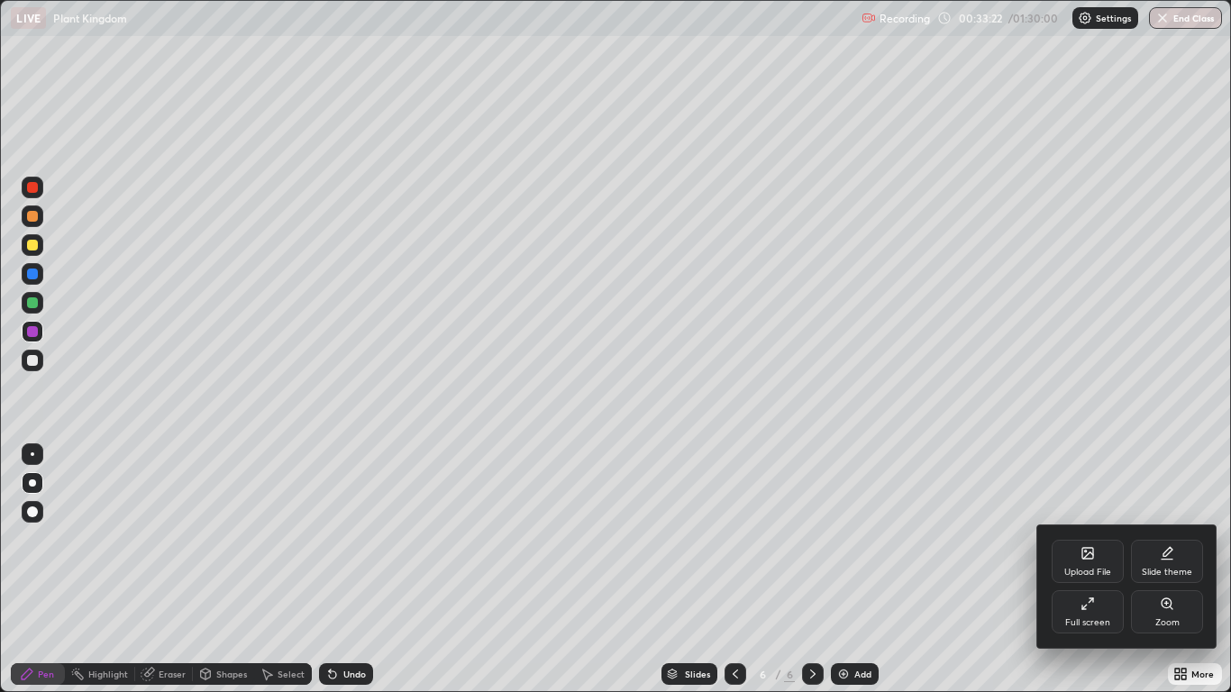
click at [1098, 570] on div "Full screen" at bounding box center [1087, 622] width 45 height 9
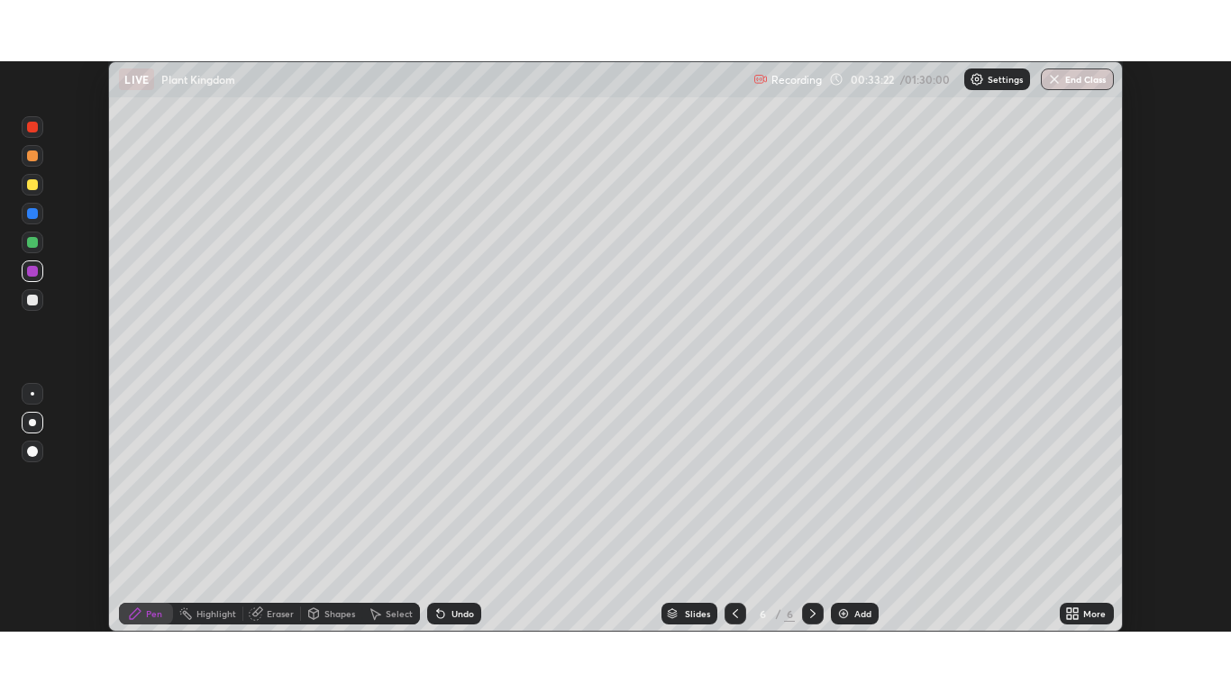
scroll to position [89546, 88885]
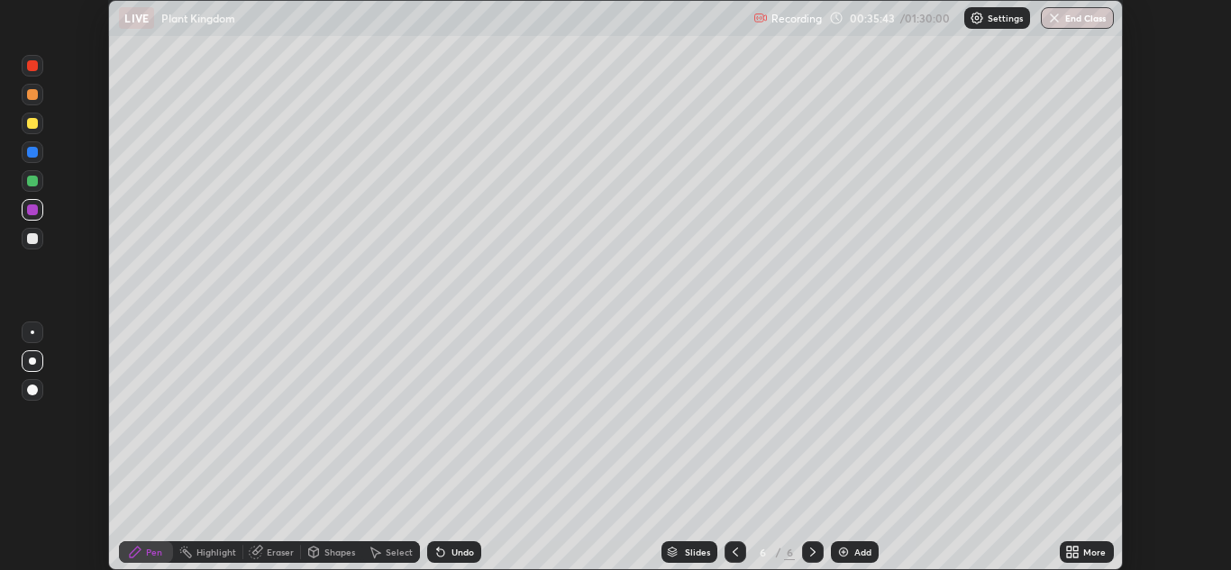
click at [1069, 555] on icon at bounding box center [1069, 555] width 5 height 5
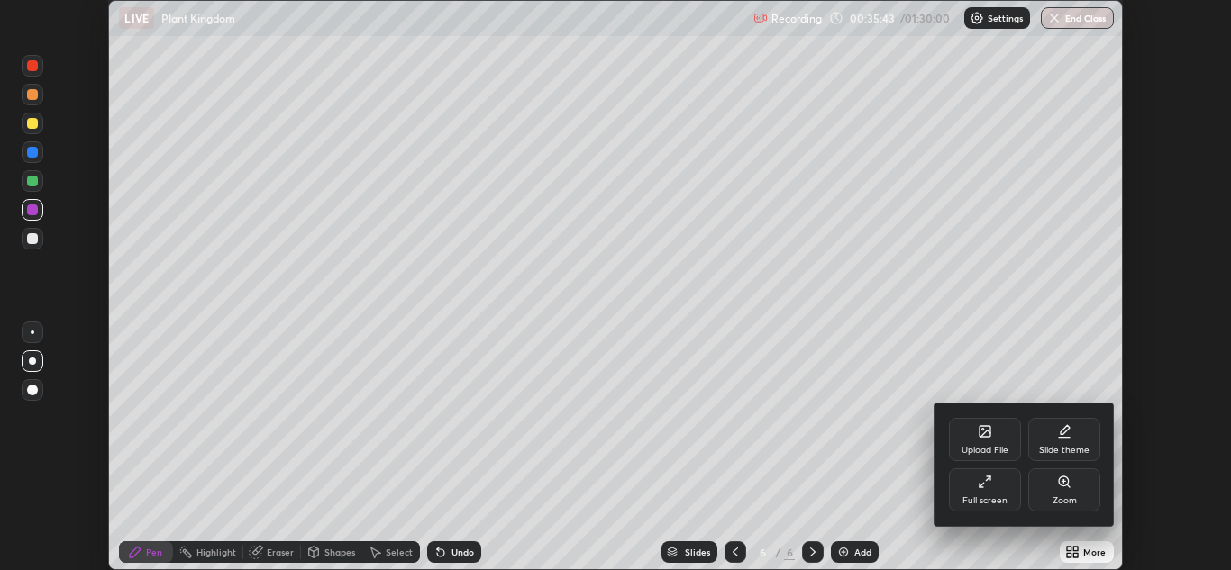
click at [985, 503] on div "Full screen" at bounding box center [984, 501] width 45 height 9
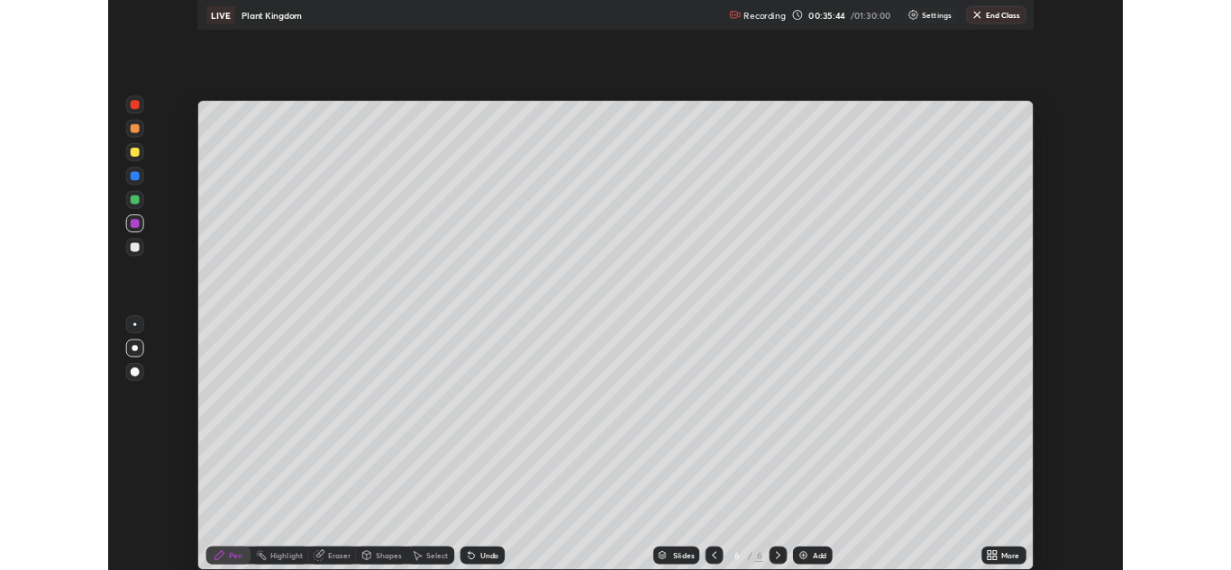
scroll to position [692, 1231]
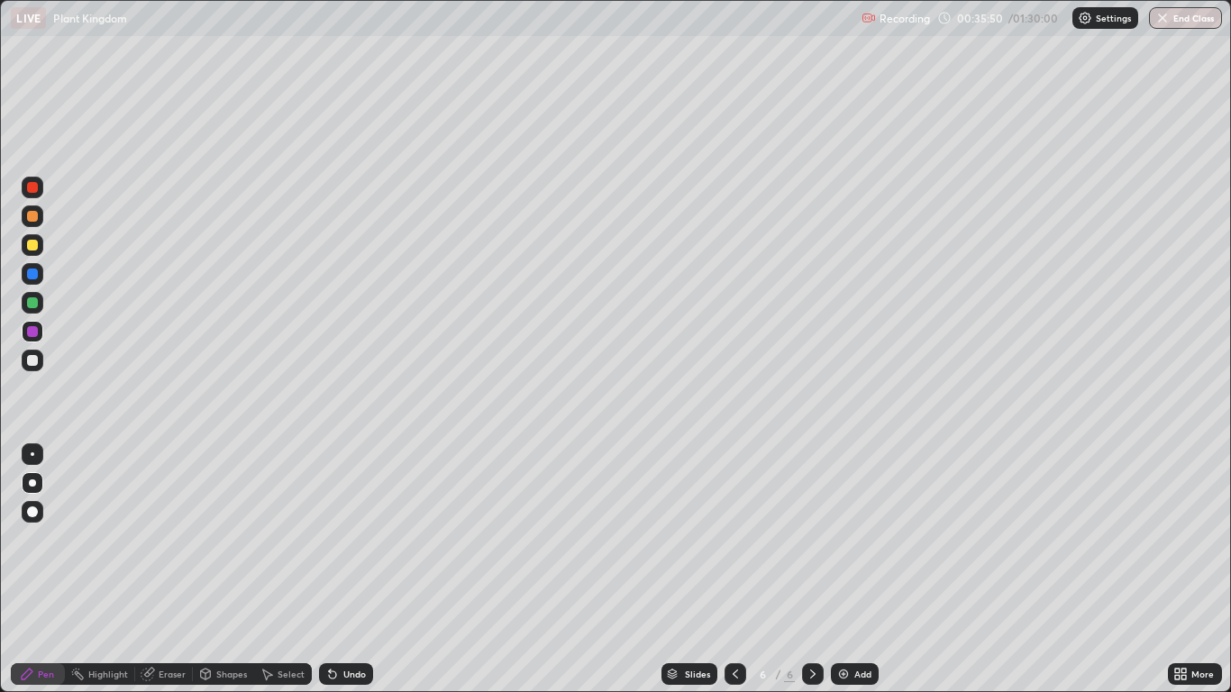
click at [735, 570] on icon at bounding box center [735, 674] width 14 height 14
click at [809, 570] on icon at bounding box center [813, 674] width 14 height 14
click at [32, 217] on div at bounding box center [32, 216] width 11 height 11
click at [347, 570] on div "Undo" at bounding box center [354, 674] width 23 height 9
click at [343, 570] on div "Undo" at bounding box center [354, 674] width 23 height 9
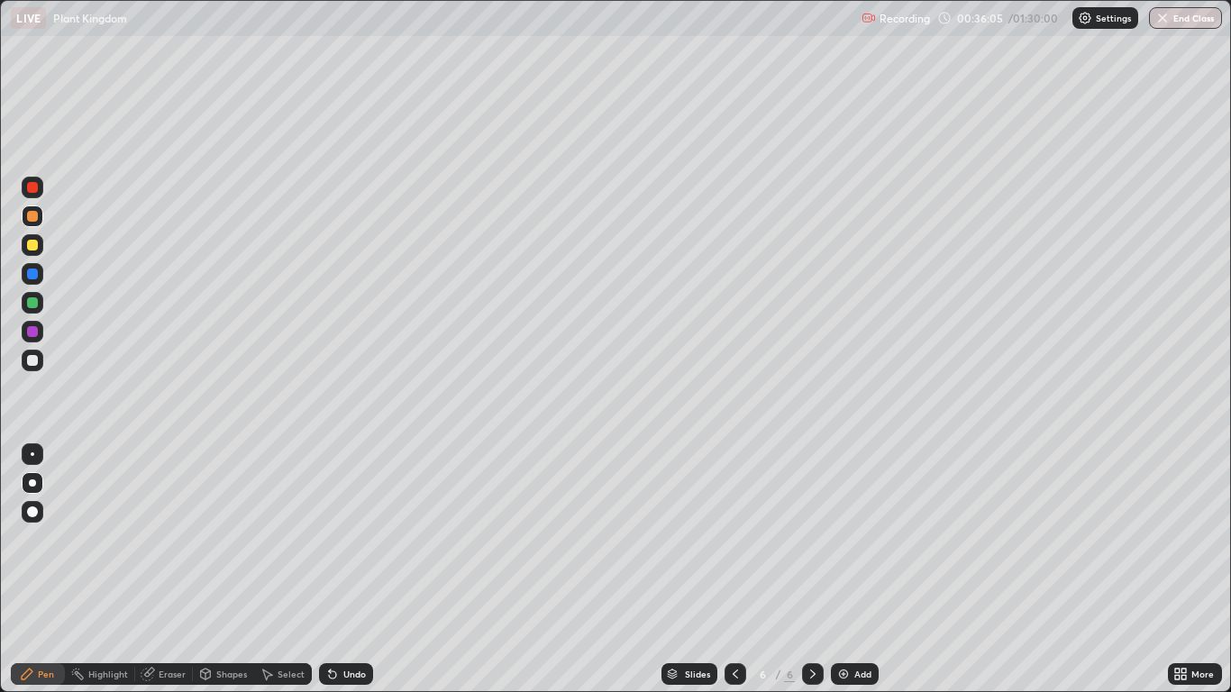
click at [345, 570] on div "Undo" at bounding box center [354, 674] width 23 height 9
click at [351, 570] on div "Undo" at bounding box center [346, 674] width 54 height 22
click at [349, 570] on div "Undo" at bounding box center [346, 674] width 54 height 22
click at [42, 279] on div at bounding box center [33, 274] width 22 height 22
click at [39, 333] on div at bounding box center [33, 332] width 22 height 22
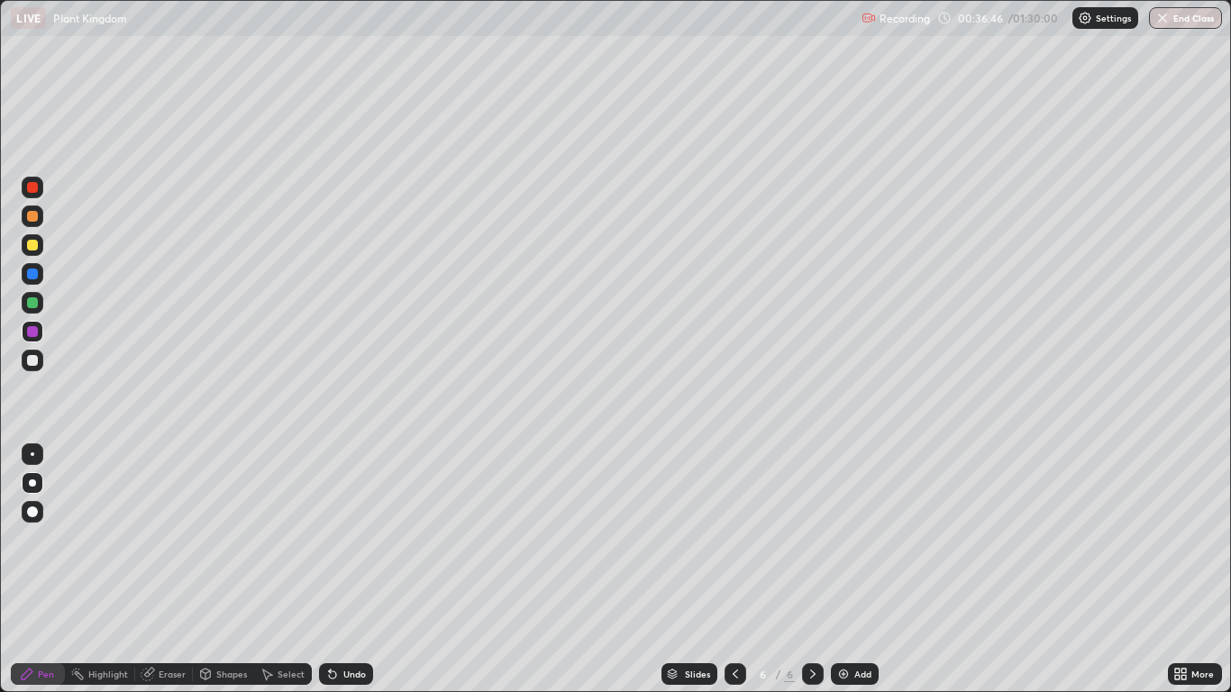
click at [41, 360] on div at bounding box center [33, 361] width 22 height 22
click at [40, 194] on div at bounding box center [33, 188] width 22 height 22
click at [356, 570] on div "Undo" at bounding box center [354, 674] width 23 height 9
click at [362, 570] on div "Undo" at bounding box center [354, 674] width 23 height 9
click at [34, 306] on div at bounding box center [32, 302] width 11 height 11
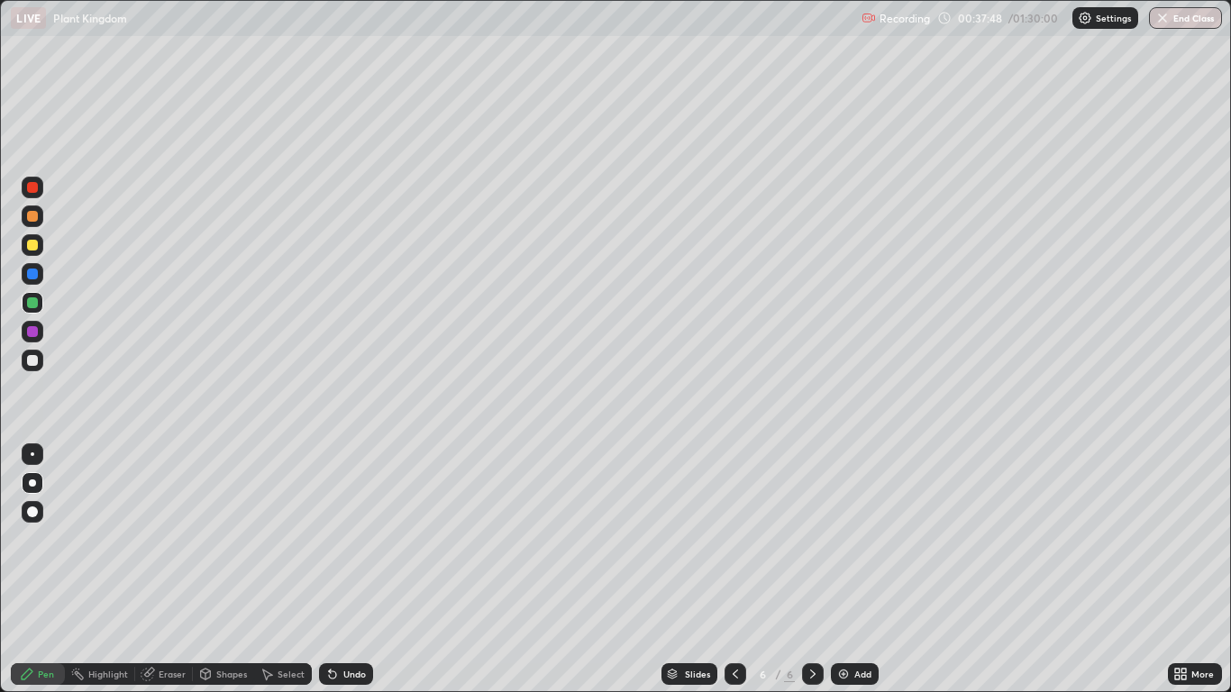
click at [40, 369] on div at bounding box center [33, 361] width 22 height 22
click at [351, 570] on div "Undo" at bounding box center [354, 674] width 23 height 9
click at [357, 570] on div "Undo" at bounding box center [354, 674] width 23 height 9
click at [40, 276] on div at bounding box center [33, 274] width 22 height 22
click at [40, 300] on div at bounding box center [33, 303] width 22 height 22
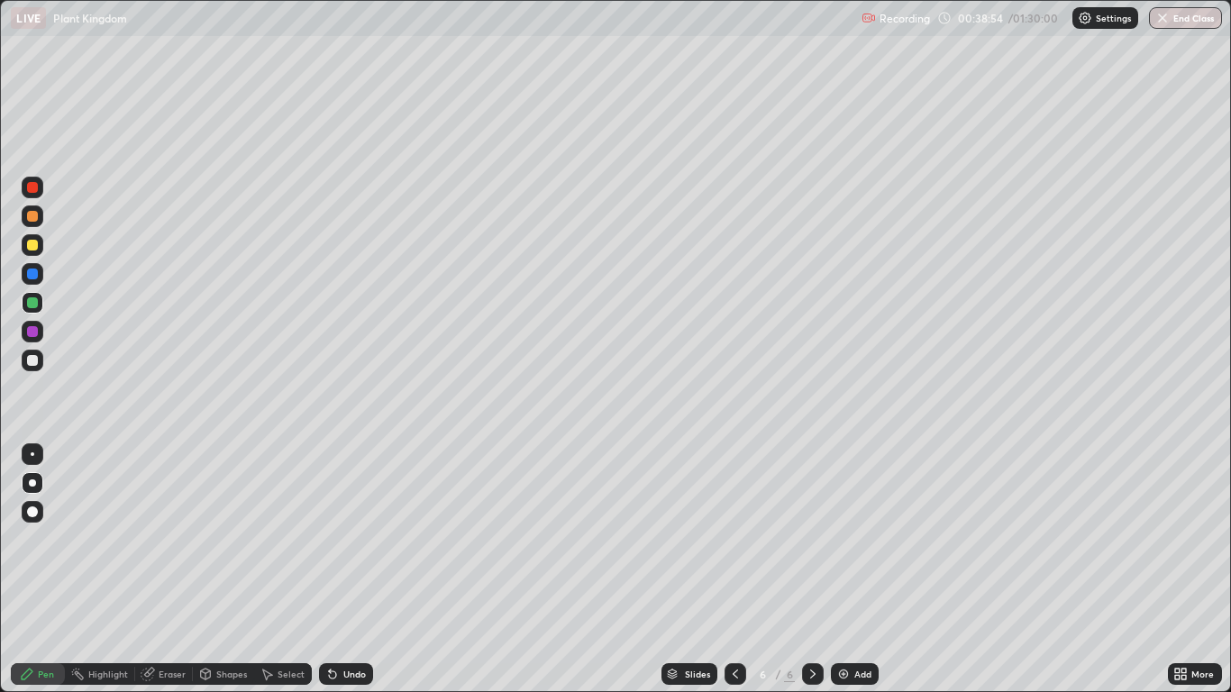
click at [39, 187] on div at bounding box center [33, 188] width 22 height 22
click at [343, 570] on div "Undo" at bounding box center [354, 674] width 23 height 9
click at [346, 570] on div "Undo" at bounding box center [354, 674] width 23 height 9
click at [37, 218] on div at bounding box center [32, 216] width 11 height 11
click at [849, 570] on div "Add" at bounding box center [855, 674] width 48 height 22
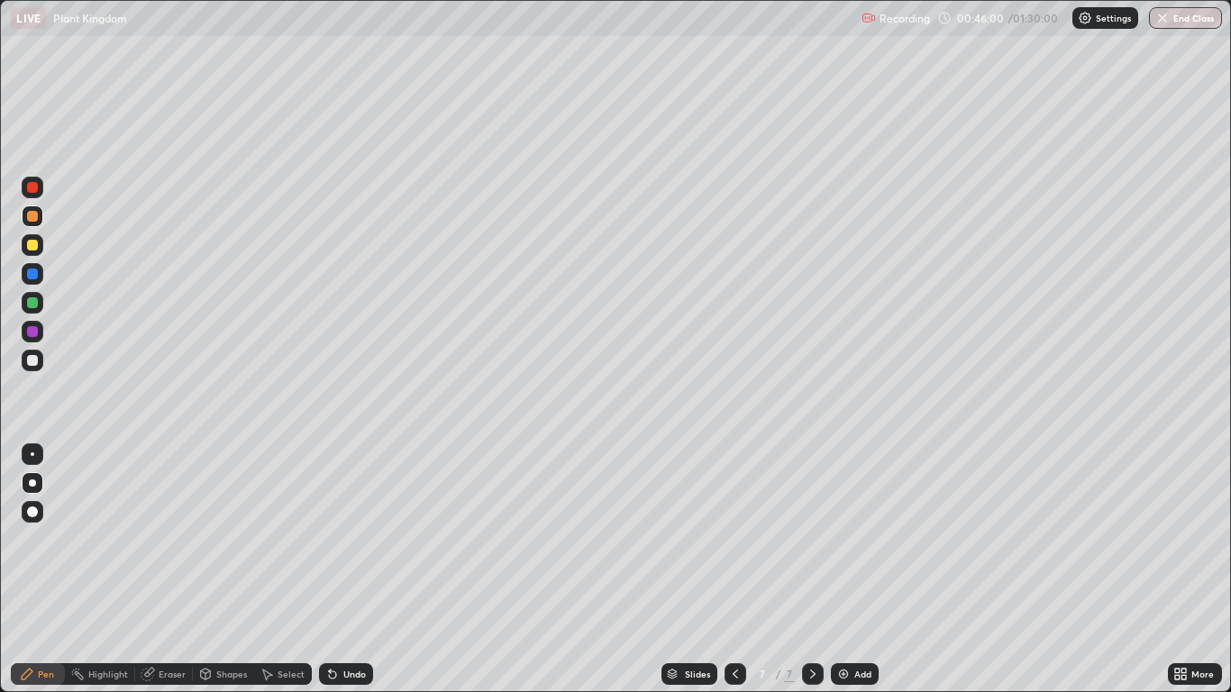
click at [39, 220] on div at bounding box center [33, 216] width 22 height 22
click at [734, 570] on icon at bounding box center [735, 674] width 5 height 9
click at [812, 570] on icon at bounding box center [812, 674] width 5 height 9
click at [351, 570] on div "Undo" at bounding box center [354, 674] width 23 height 9
click at [41, 363] on div at bounding box center [33, 361] width 22 height 22
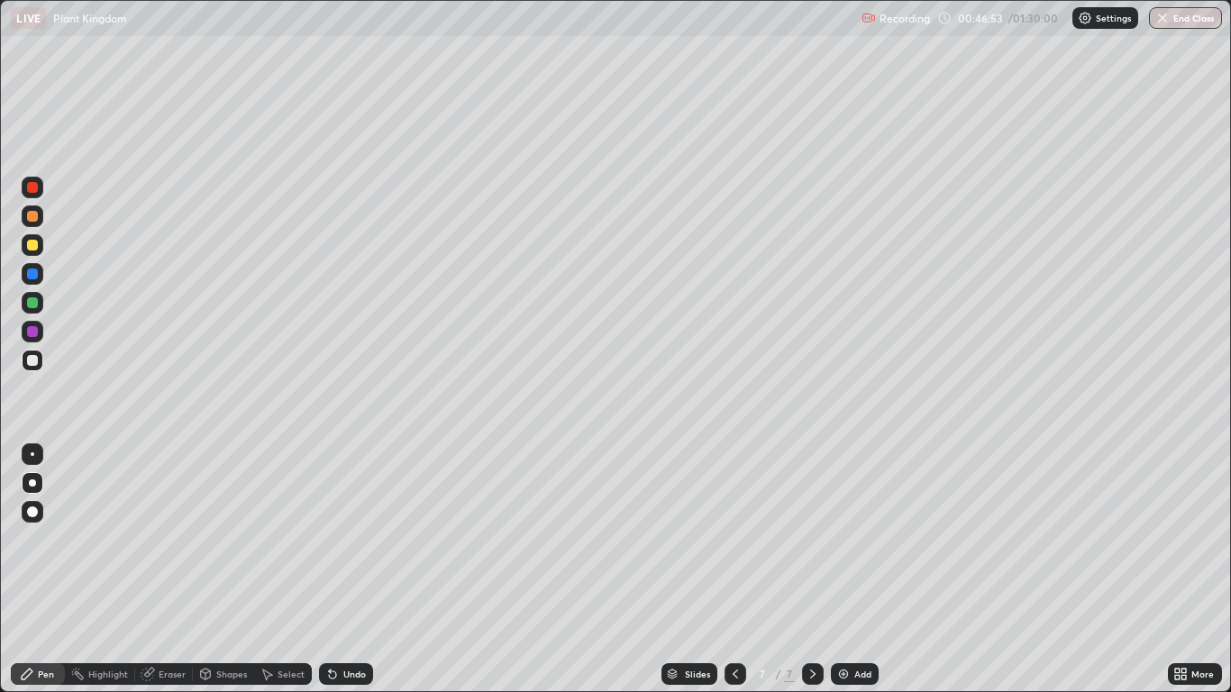
click at [33, 274] on div at bounding box center [32, 274] width 11 height 11
click at [40, 307] on div at bounding box center [33, 303] width 22 height 22
click at [335, 570] on div "Undo" at bounding box center [346, 674] width 54 height 22
click at [37, 333] on div at bounding box center [32, 331] width 11 height 11
click at [344, 570] on div "Undo" at bounding box center [354, 674] width 23 height 9
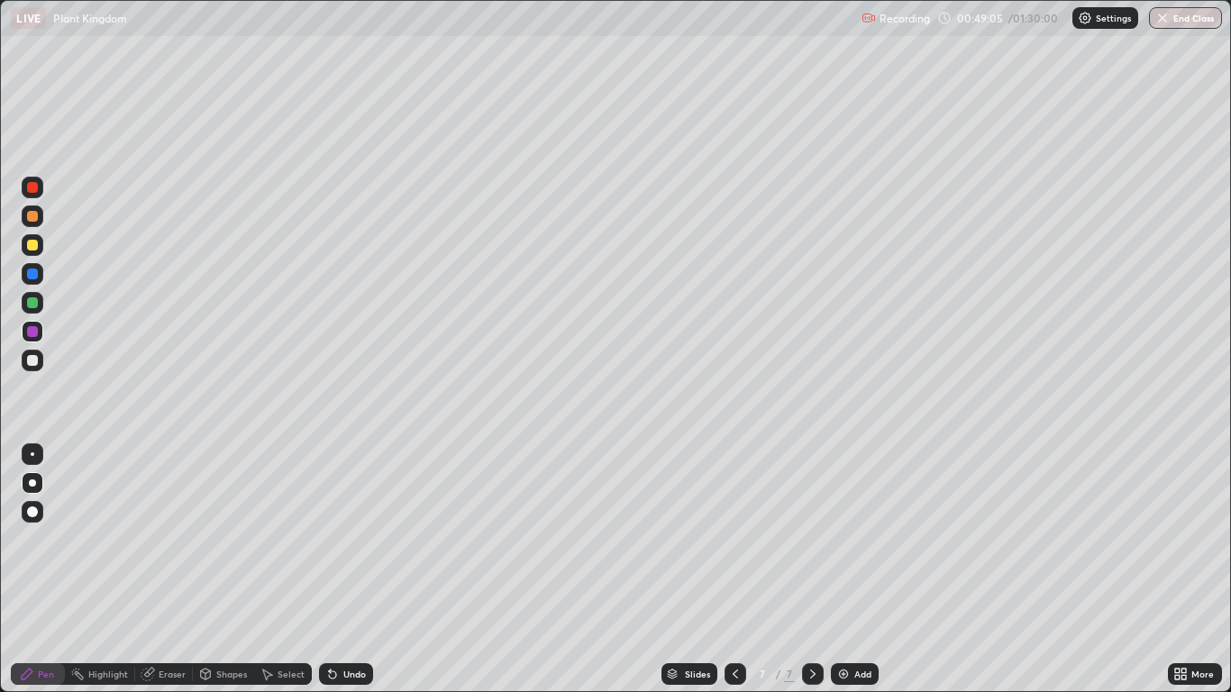
click at [346, 570] on div "Undo" at bounding box center [346, 674] width 54 height 22
click at [34, 216] on div at bounding box center [32, 216] width 11 height 11
click at [734, 570] on icon at bounding box center [735, 674] width 5 height 9
click at [814, 570] on icon at bounding box center [812, 674] width 5 height 9
click at [734, 570] on icon at bounding box center [735, 674] width 14 height 14
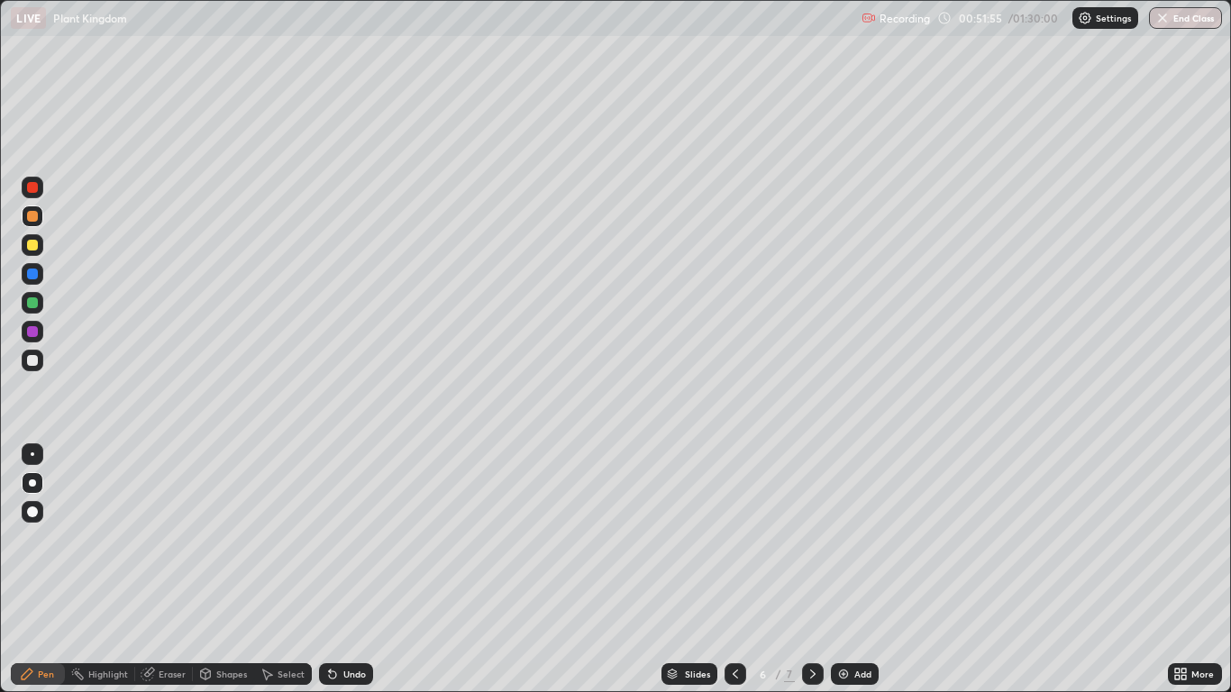
click at [812, 570] on icon at bounding box center [813, 674] width 14 height 14
click at [734, 570] on icon at bounding box center [735, 674] width 14 height 14
click at [812, 570] on icon at bounding box center [813, 674] width 14 height 14
click at [41, 194] on div at bounding box center [33, 188] width 22 height 22
click at [363, 570] on div "Undo" at bounding box center [354, 674] width 23 height 9
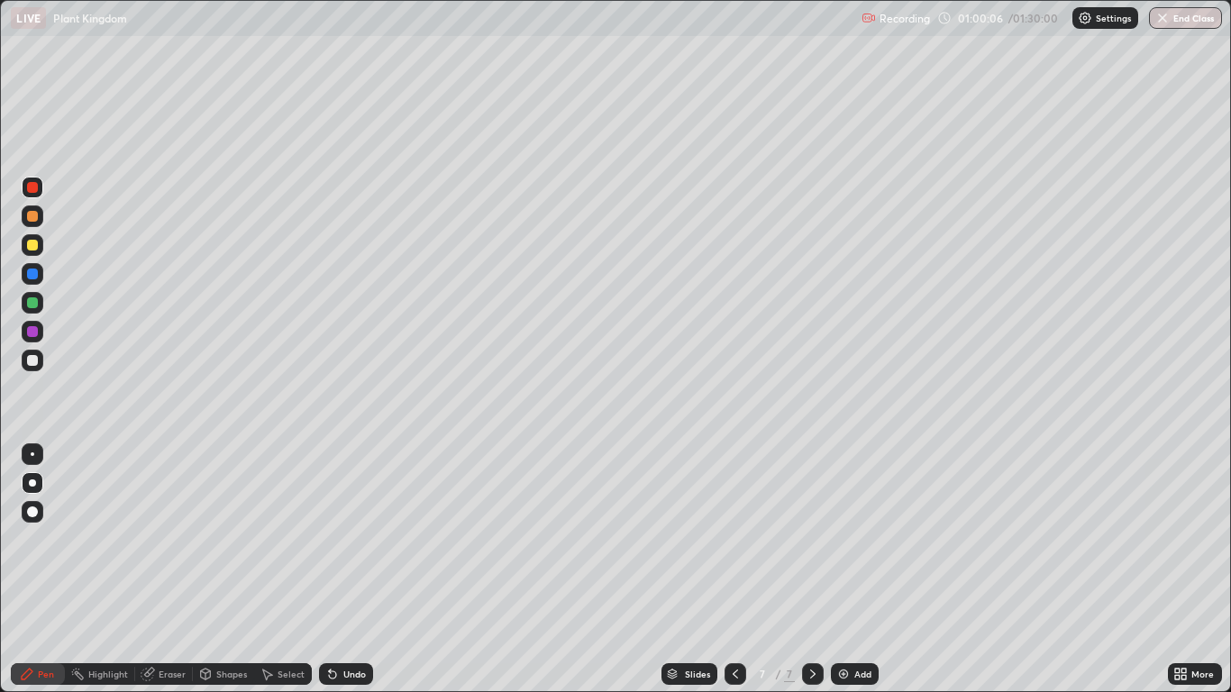
click at [369, 570] on div "Undo" at bounding box center [346, 674] width 54 height 22
click at [39, 304] on div at bounding box center [33, 303] width 22 height 22
click at [354, 570] on div "Undo" at bounding box center [354, 674] width 23 height 9
click at [363, 570] on div "Undo" at bounding box center [346, 674] width 54 height 22
click at [39, 249] on div at bounding box center [33, 245] width 22 height 22
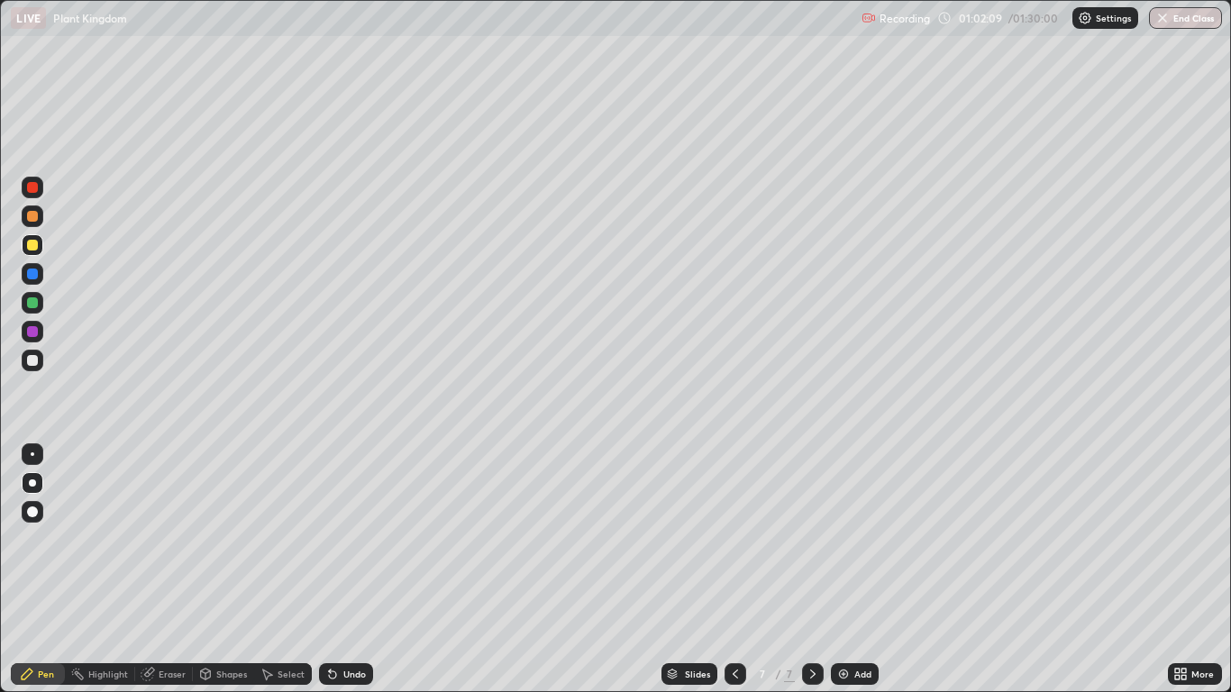
click at [35, 330] on div at bounding box center [32, 331] width 11 height 11
click at [857, 570] on div "Add" at bounding box center [862, 674] width 17 height 9
click at [42, 306] on div at bounding box center [33, 303] width 22 height 22
click at [352, 570] on div "Undo" at bounding box center [346, 674] width 54 height 22
click at [355, 570] on div "Undo" at bounding box center [354, 674] width 23 height 9
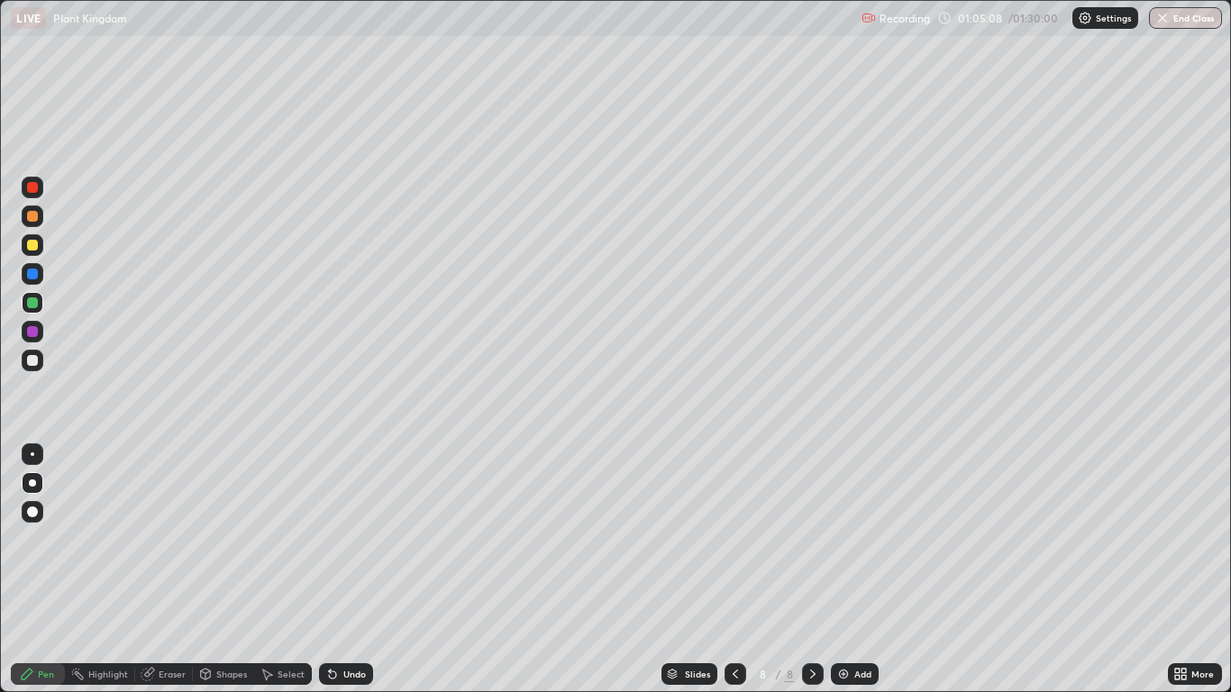
click at [355, 570] on div "Undo" at bounding box center [354, 674] width 23 height 9
click at [40, 360] on div at bounding box center [33, 361] width 22 height 22
click at [236, 570] on div "Shapes" at bounding box center [231, 674] width 31 height 9
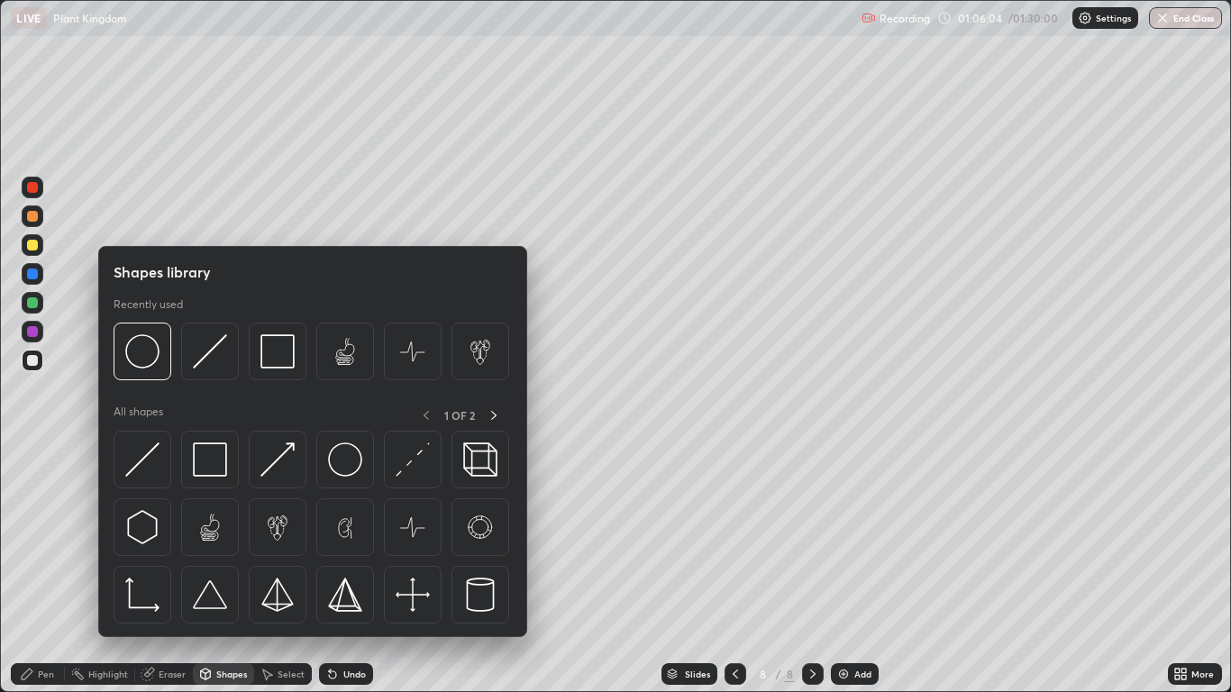
click at [173, 570] on div "Eraser" at bounding box center [172, 674] width 27 height 9
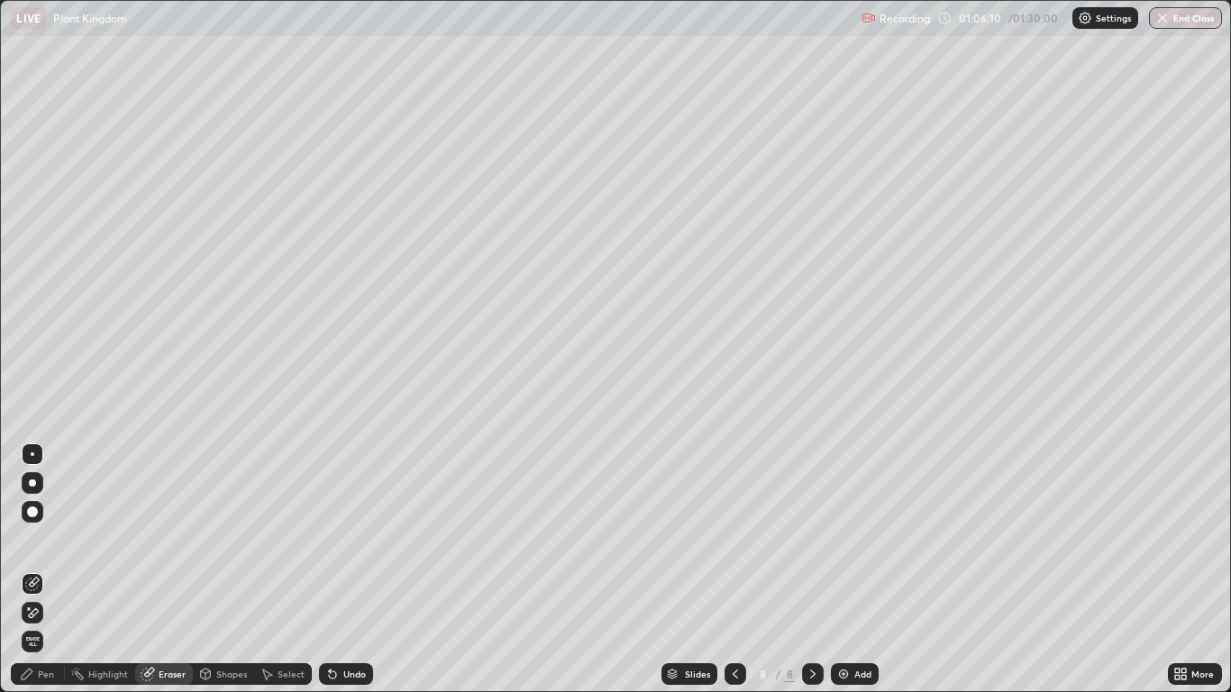
click at [44, 570] on div "Pen" at bounding box center [46, 674] width 16 height 9
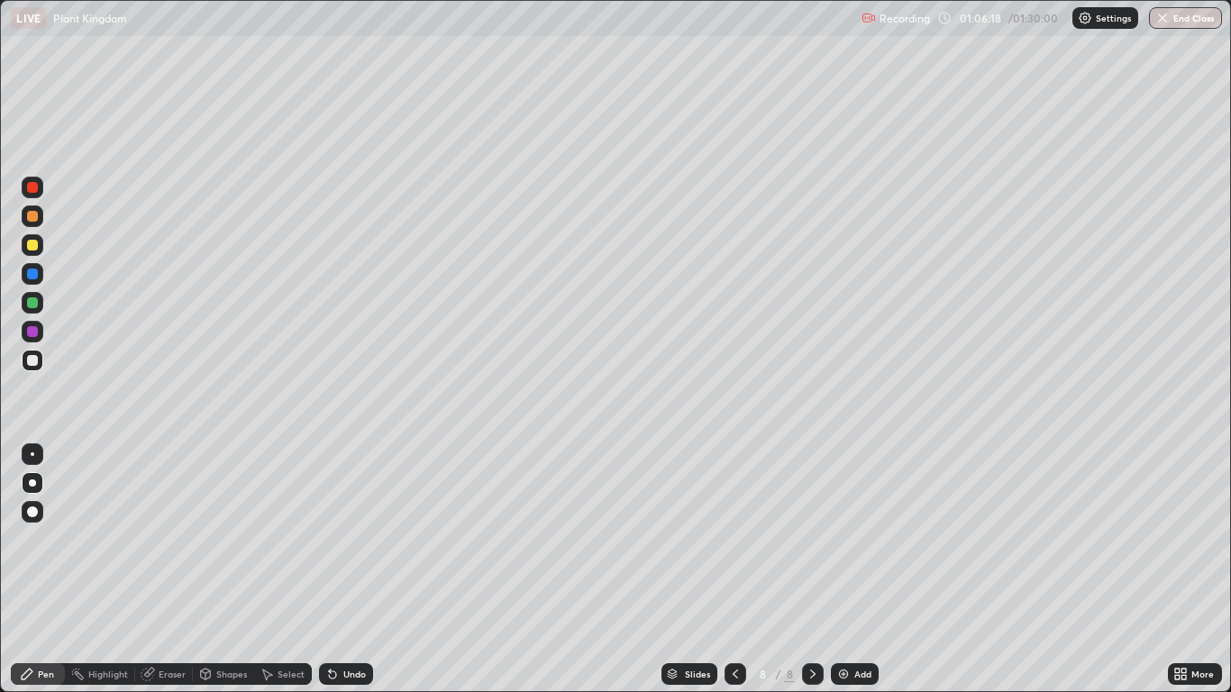
click at [33, 216] on div at bounding box center [32, 216] width 11 height 11
click at [165, 570] on div "Eraser" at bounding box center [172, 674] width 27 height 9
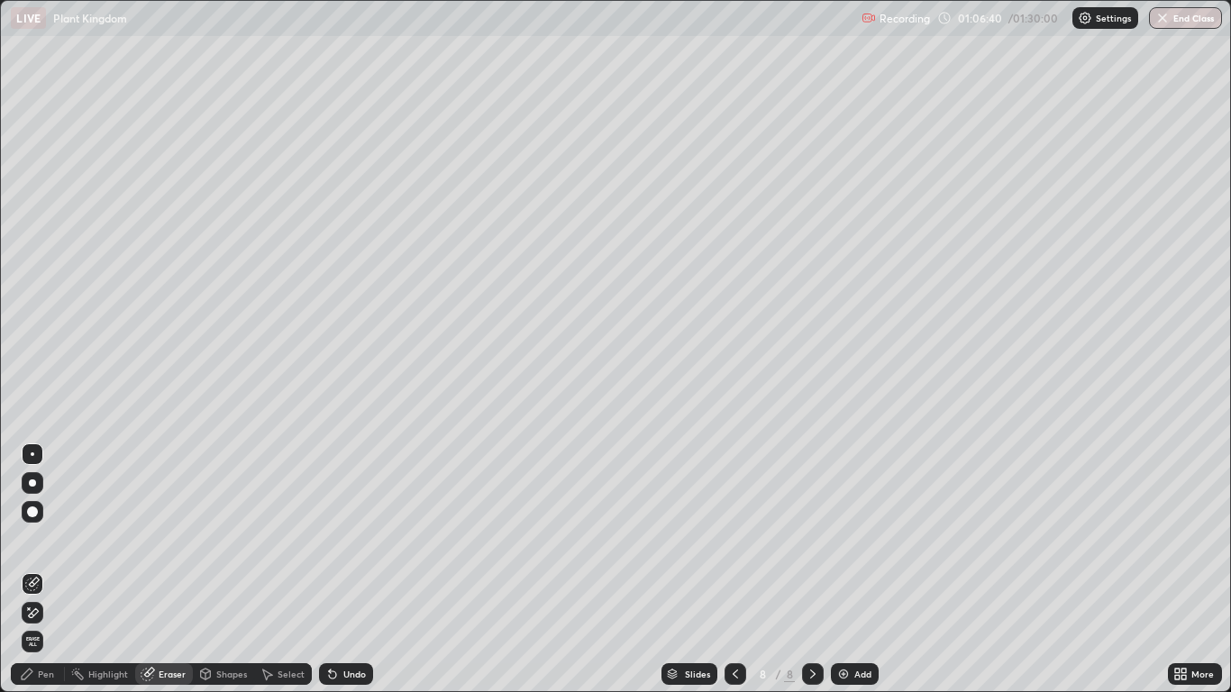
click at [35, 570] on div "Pen" at bounding box center [38, 674] width 54 height 22
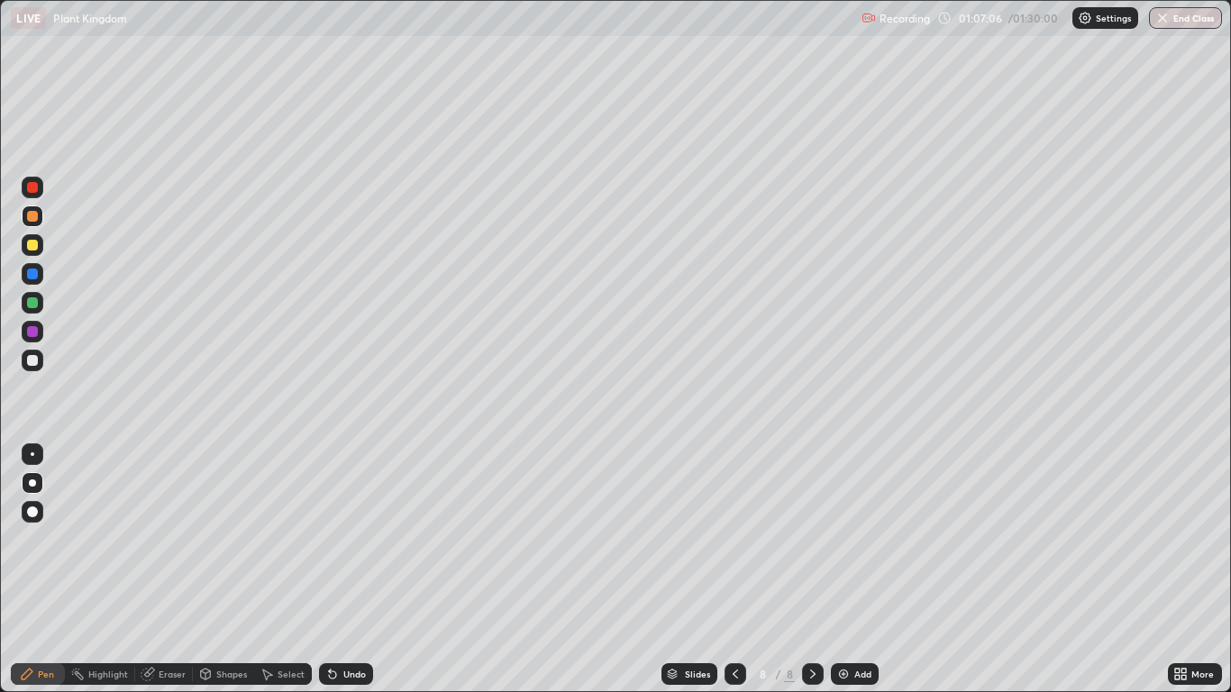
click at [339, 570] on div "Undo" at bounding box center [346, 674] width 54 height 22
click at [34, 332] on div at bounding box center [32, 331] width 11 height 11
click at [37, 188] on div at bounding box center [32, 187] width 11 height 11
click at [29, 273] on div at bounding box center [32, 274] width 11 height 11
click at [343, 570] on div "Undo" at bounding box center [354, 674] width 23 height 9
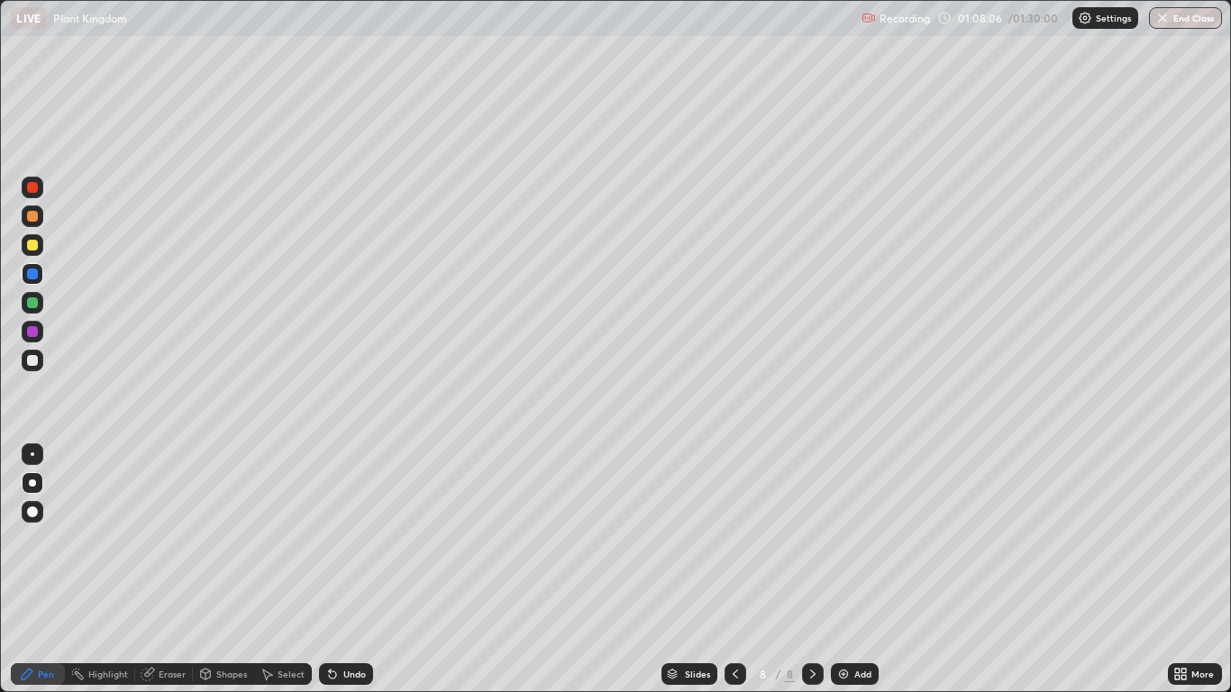
click at [344, 570] on div "Undo" at bounding box center [346, 674] width 54 height 22
click at [40, 369] on div at bounding box center [33, 361] width 22 height 22
click at [32, 192] on div at bounding box center [32, 187] width 11 height 11
click at [351, 570] on div "Undo" at bounding box center [346, 674] width 54 height 22
click at [846, 570] on img at bounding box center [843, 674] width 14 height 14
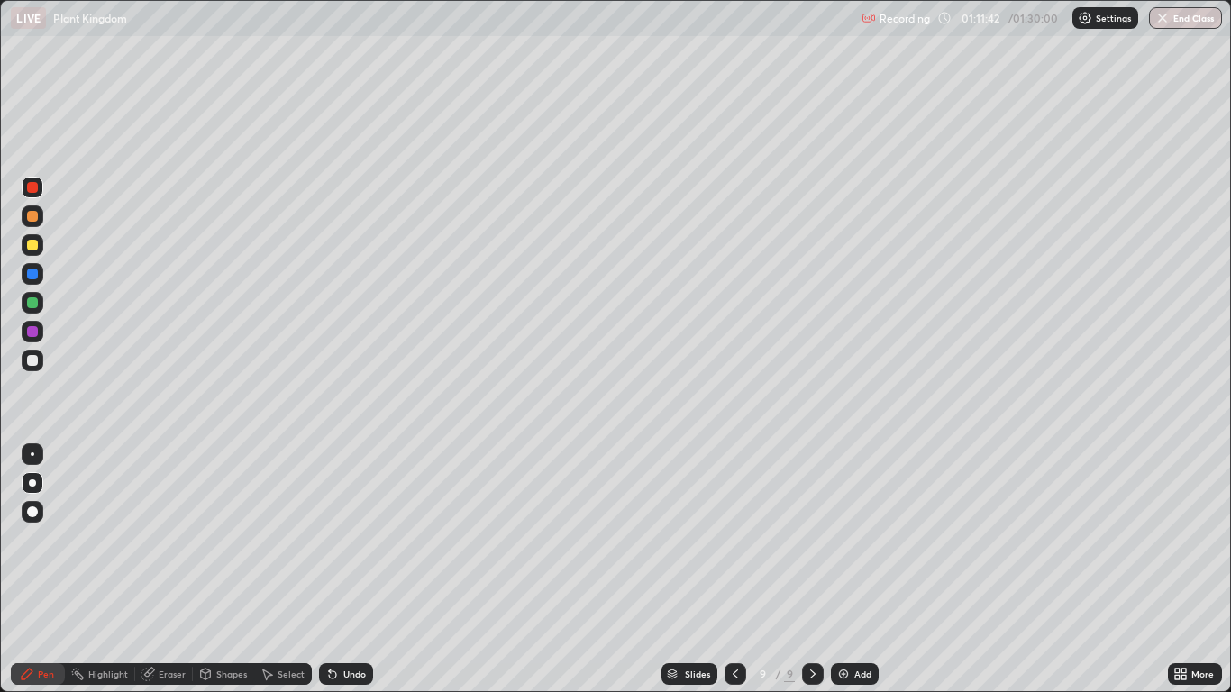
click at [40, 304] on div at bounding box center [33, 303] width 22 height 22
click at [41, 248] on div at bounding box center [33, 245] width 22 height 22
click at [363, 570] on div "Undo" at bounding box center [354, 674] width 23 height 9
click at [351, 570] on div "Undo" at bounding box center [346, 674] width 54 height 22
click at [35, 300] on div at bounding box center [32, 302] width 11 height 11
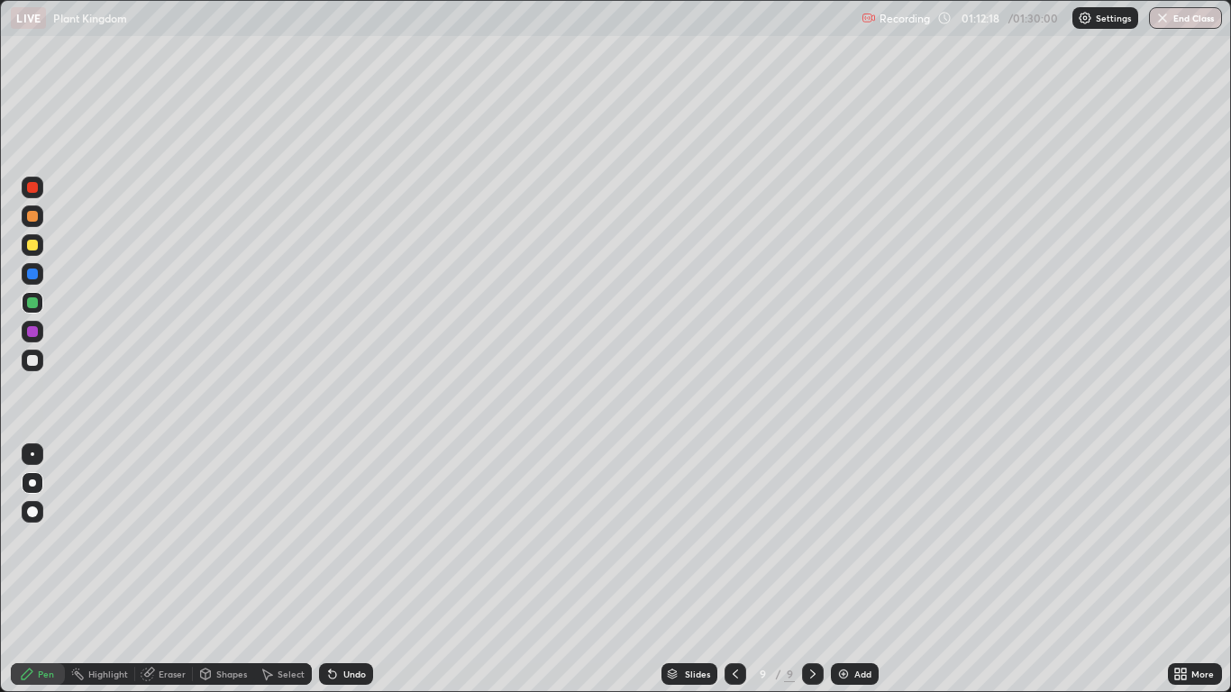
click at [39, 331] on div at bounding box center [33, 332] width 22 height 22
click at [39, 486] on div at bounding box center [33, 483] width 22 height 22
click at [41, 361] on div at bounding box center [33, 361] width 22 height 22
click at [349, 570] on div "Undo" at bounding box center [354, 674] width 23 height 9
click at [355, 570] on div "Undo" at bounding box center [354, 674] width 23 height 9
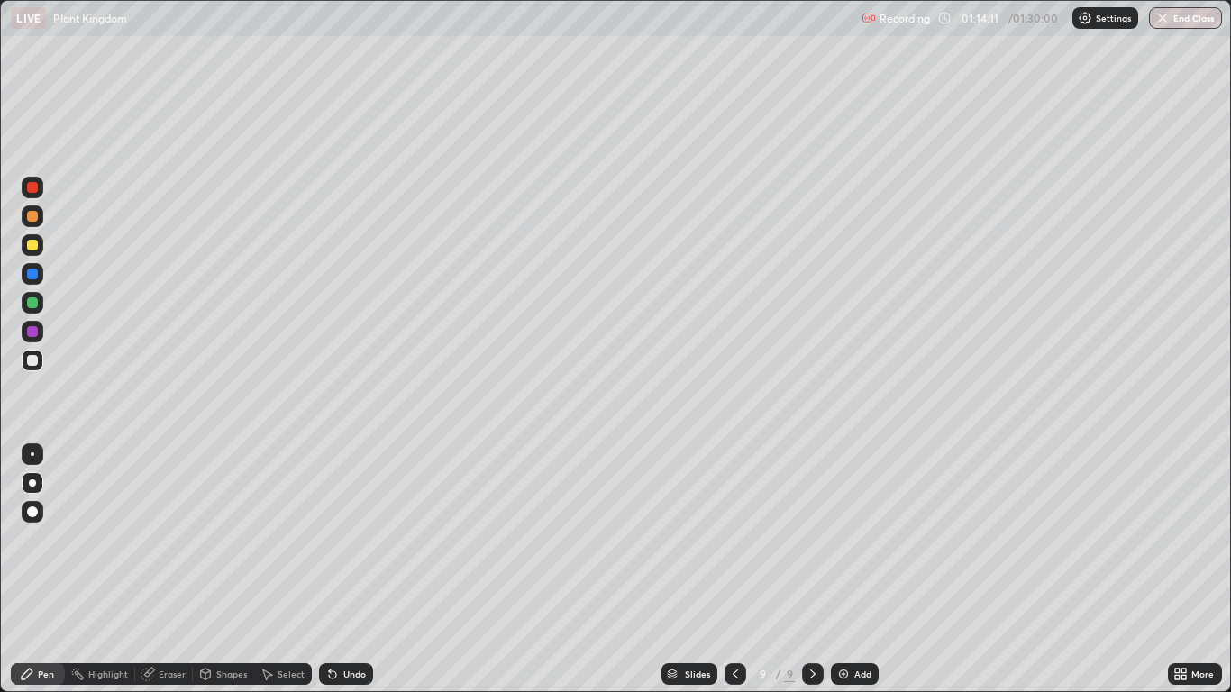
click at [356, 570] on div "Undo" at bounding box center [354, 674] width 23 height 9
click at [360, 570] on div "Undo" at bounding box center [354, 674] width 23 height 9
click at [37, 282] on div at bounding box center [33, 274] width 22 height 22
click at [41, 191] on div at bounding box center [33, 188] width 22 height 22
click at [357, 570] on div "Undo" at bounding box center [354, 674] width 23 height 9
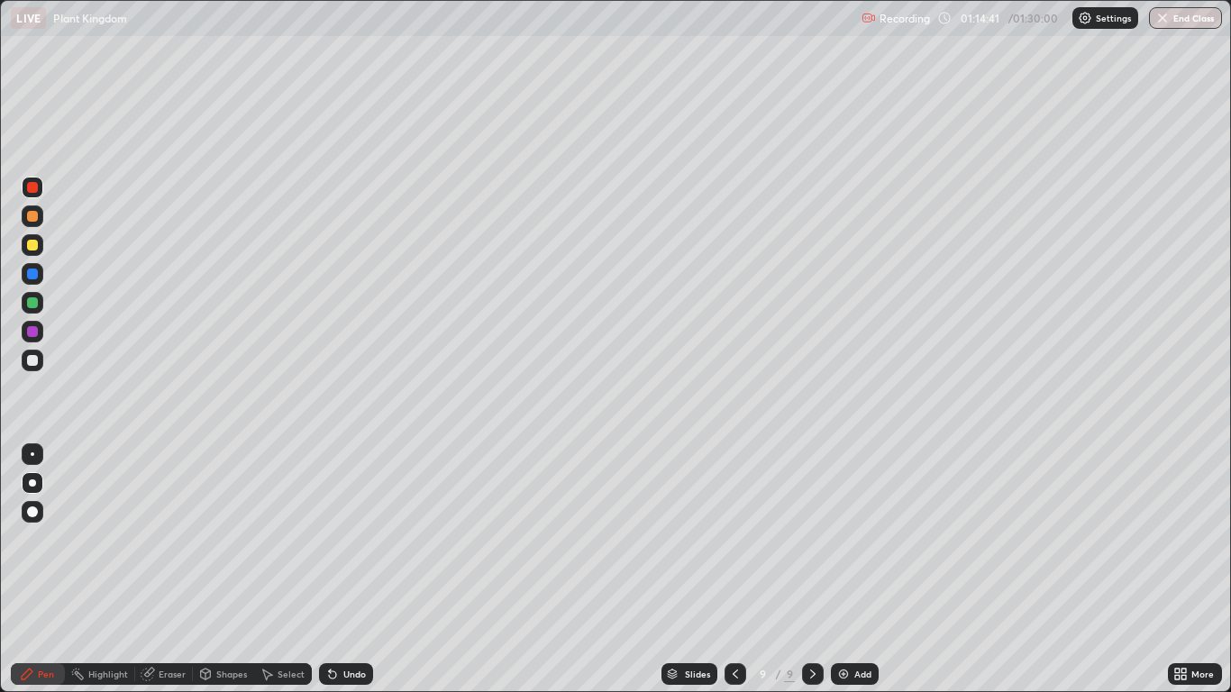
click at [351, 570] on div "Undo" at bounding box center [354, 674] width 23 height 9
click at [354, 570] on div "Undo" at bounding box center [346, 674] width 54 height 22
click at [355, 570] on div "Undo" at bounding box center [354, 674] width 23 height 9
click at [32, 304] on div at bounding box center [32, 302] width 11 height 11
click at [35, 277] on div at bounding box center [32, 274] width 11 height 11
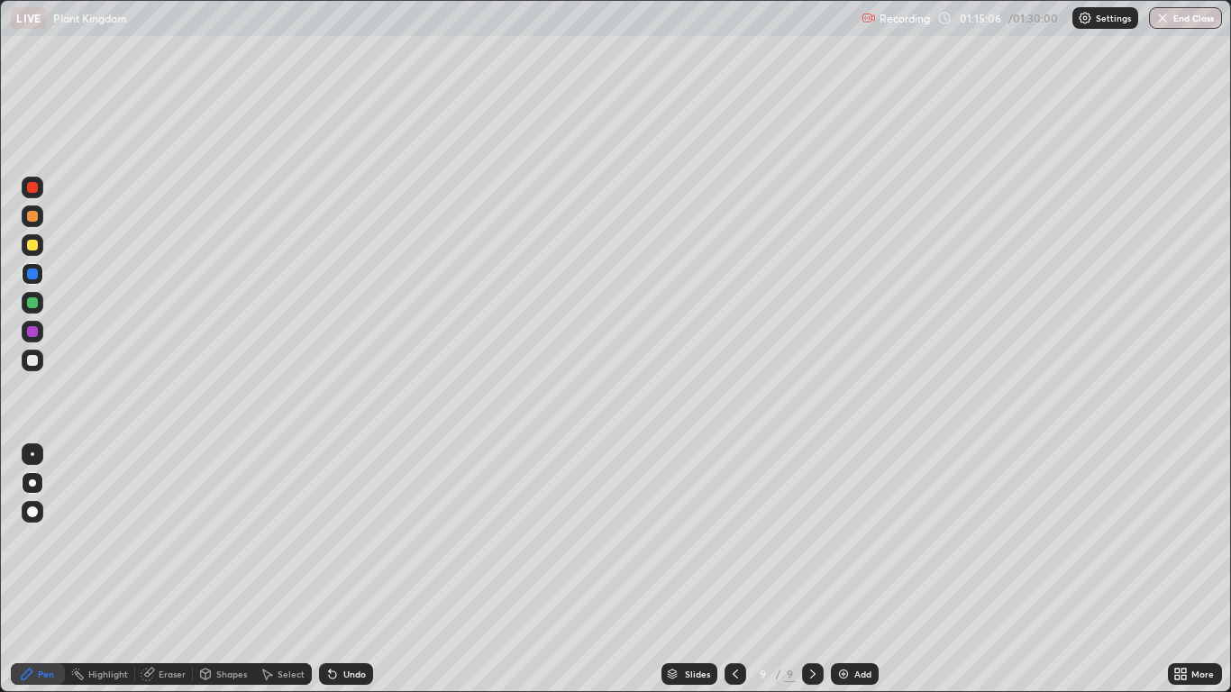
click at [357, 570] on div "Undo" at bounding box center [354, 674] width 23 height 9
click at [353, 570] on div "Undo" at bounding box center [354, 674] width 23 height 9
click at [39, 305] on div at bounding box center [33, 303] width 22 height 22
click at [32, 217] on div at bounding box center [32, 216] width 11 height 11
click at [36, 187] on div at bounding box center [32, 187] width 11 height 11
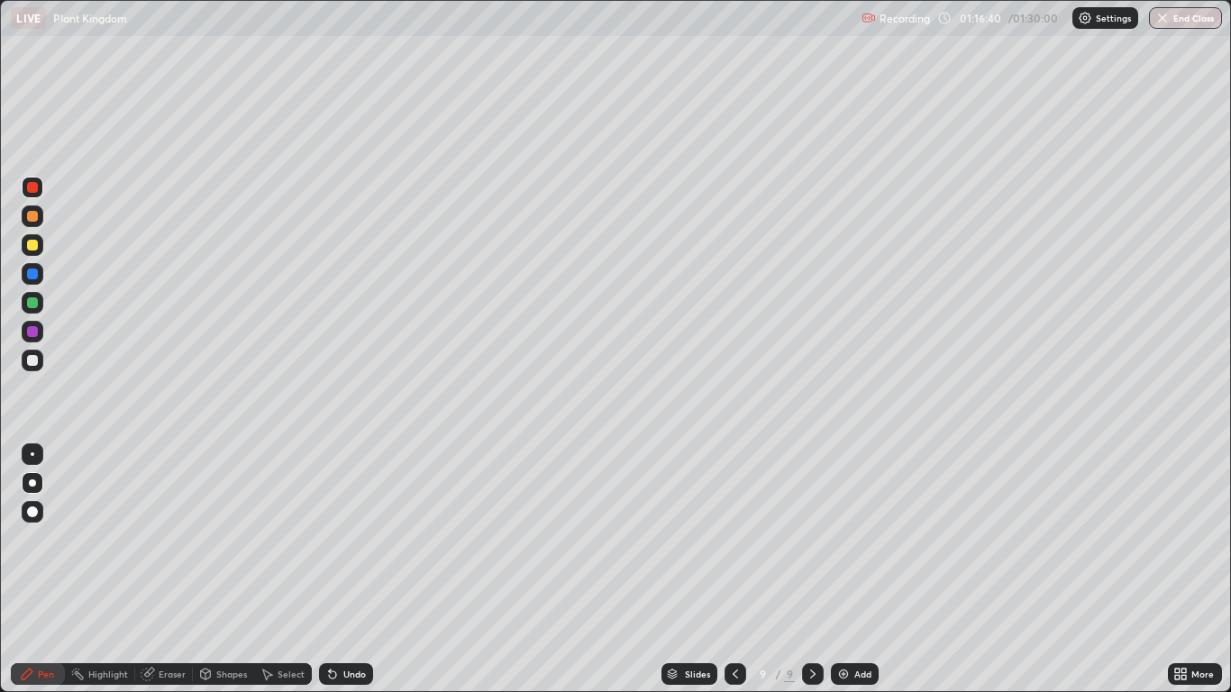
click at [41, 306] on div at bounding box center [33, 303] width 22 height 22
click at [41, 242] on div at bounding box center [33, 245] width 22 height 22
click at [34, 187] on div at bounding box center [32, 187] width 11 height 11
click at [325, 570] on icon at bounding box center [332, 674] width 14 height 14
click at [330, 570] on icon at bounding box center [332, 674] width 7 height 7
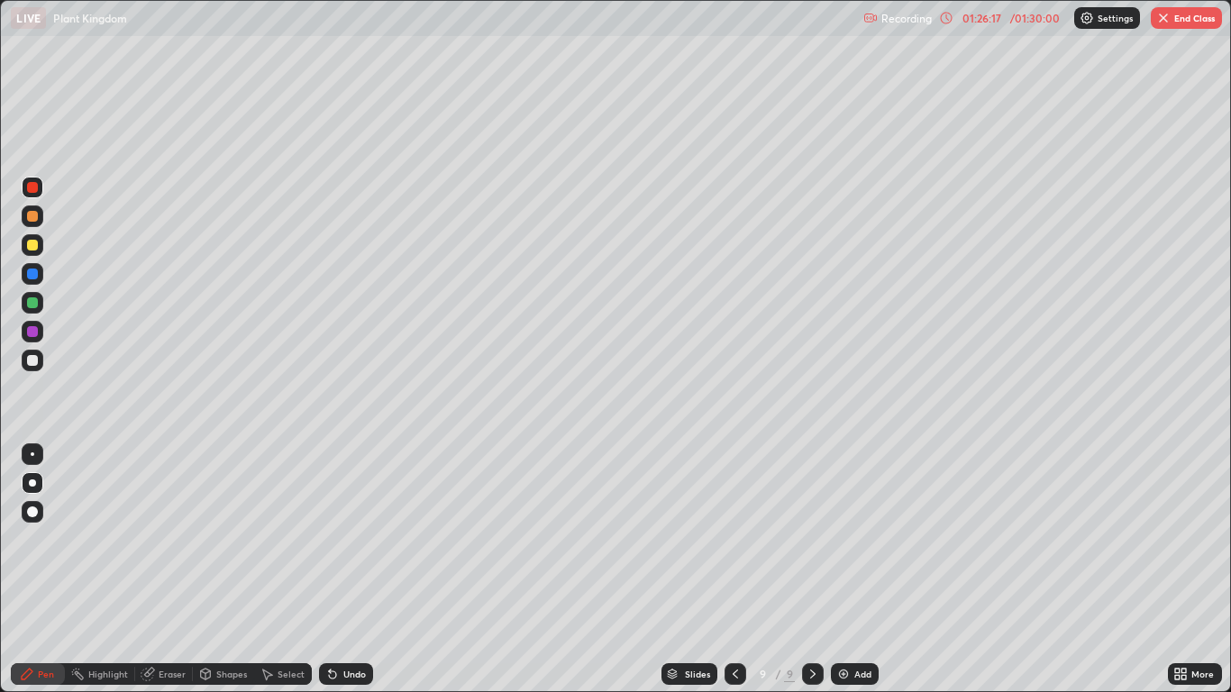
click at [1164, 20] on img "button" at bounding box center [1163, 18] width 14 height 14
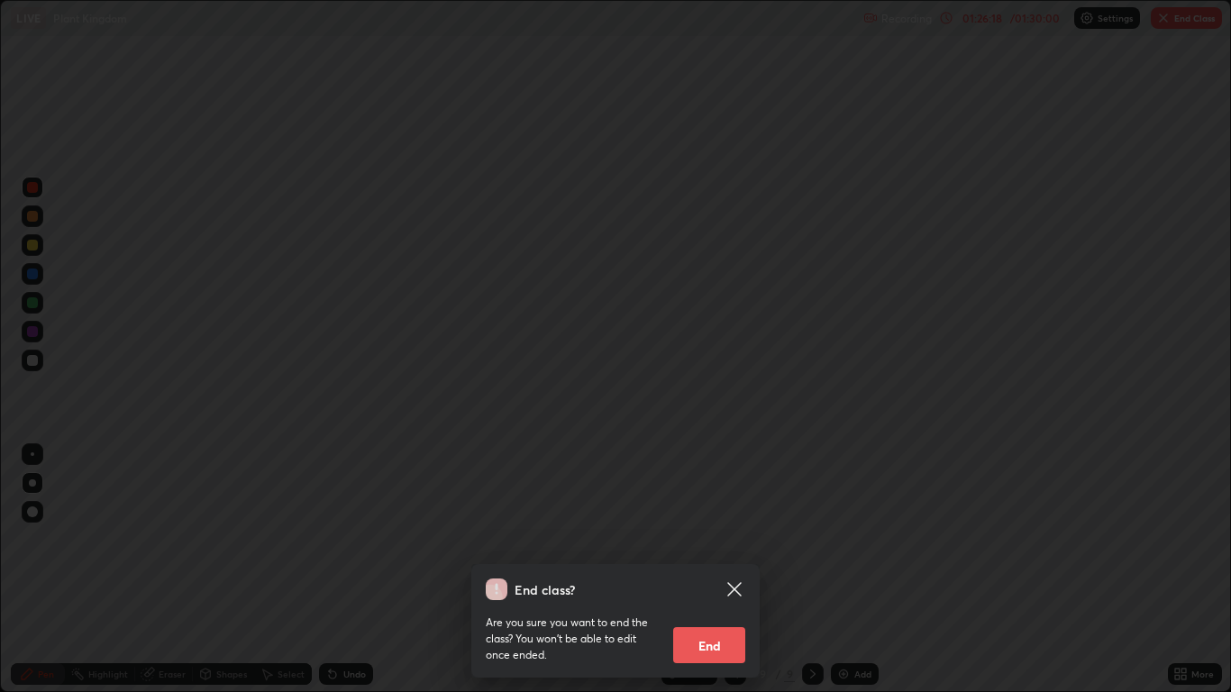
click at [698, 570] on button "End" at bounding box center [709, 645] width 72 height 36
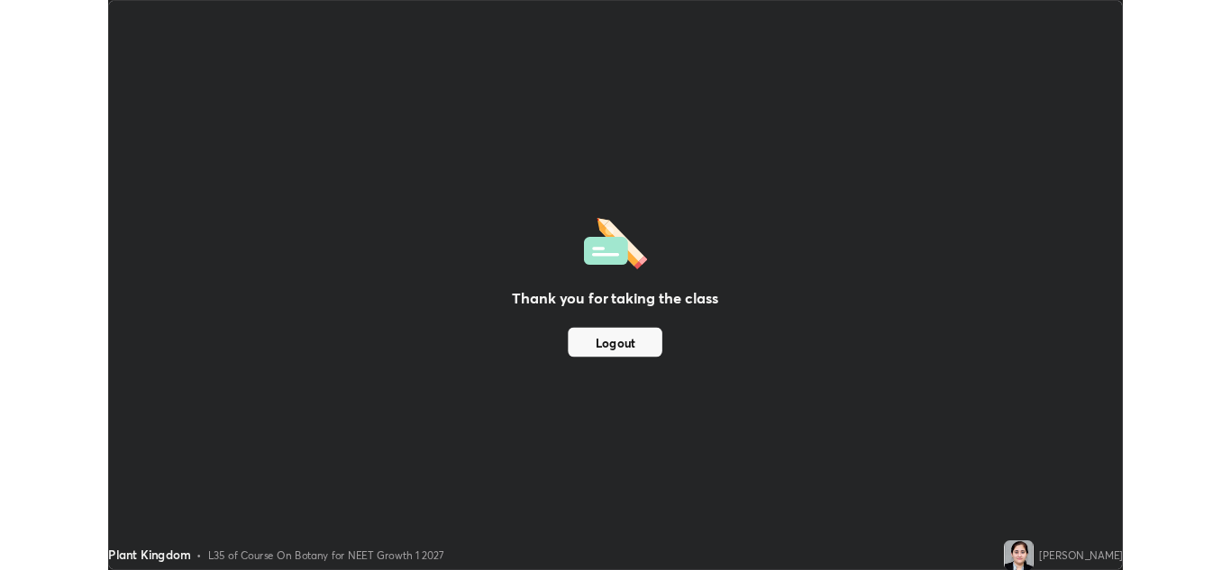
scroll to position [89546, 88885]
